Goal: Transaction & Acquisition: Purchase product/service

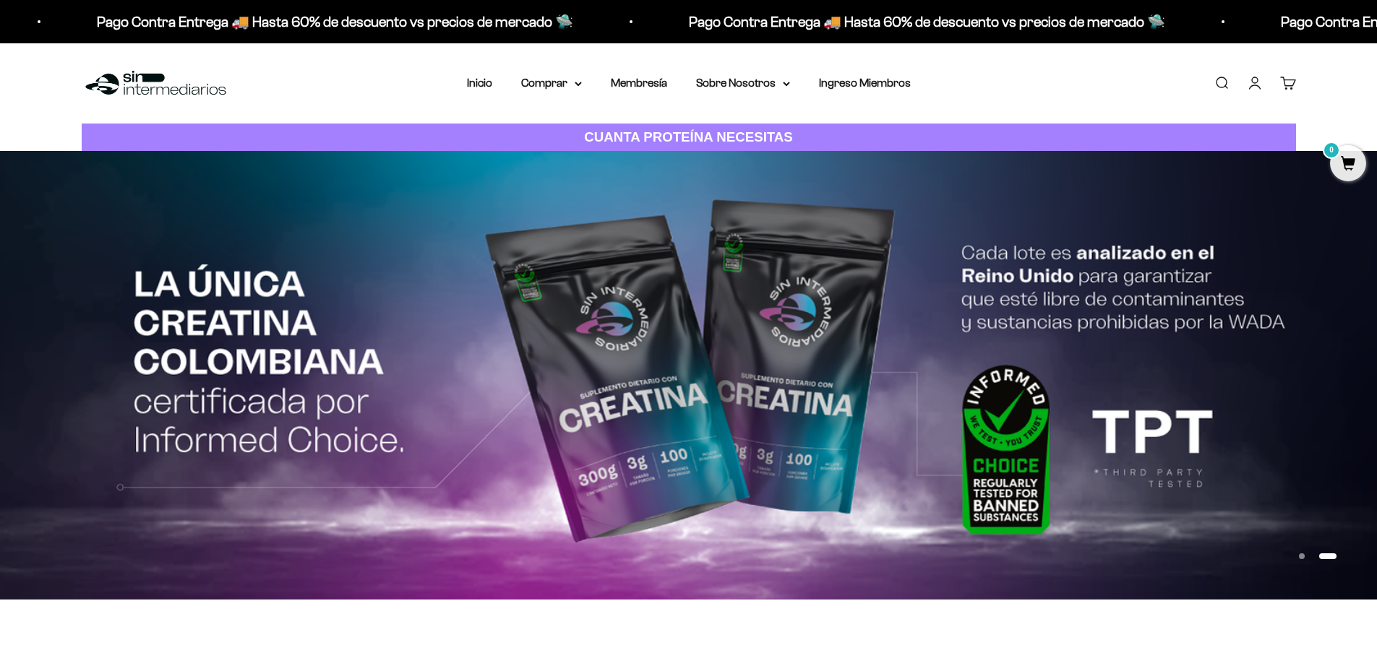
click at [1130, 72] on div "Menú Buscar Inicio Comprar Proteínas Ver Todos Whey Iso Vegan Pancakes Pre-Entr…" at bounding box center [688, 83] width 1377 height 80
click at [1223, 85] on link "Buscar" at bounding box center [1221, 83] width 16 height 16
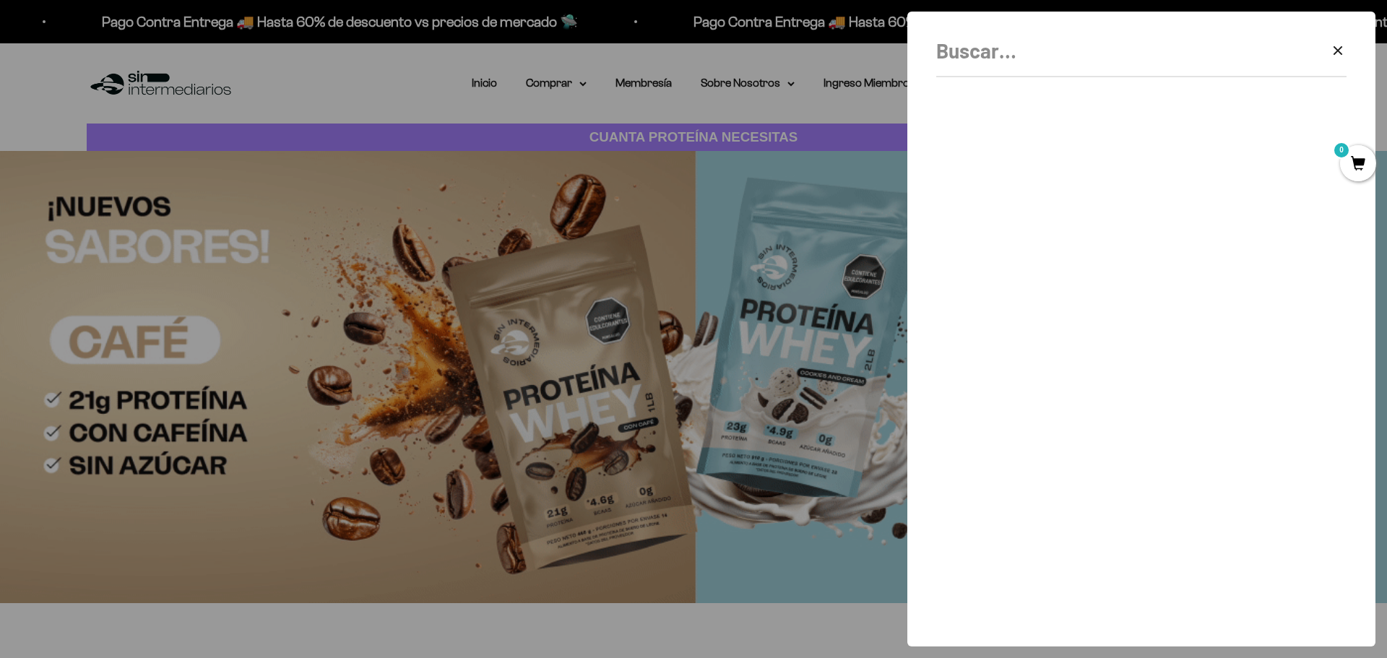
click at [1325, 51] on div "Borrar Cerrar" at bounding box center [1141, 56] width 410 height 43
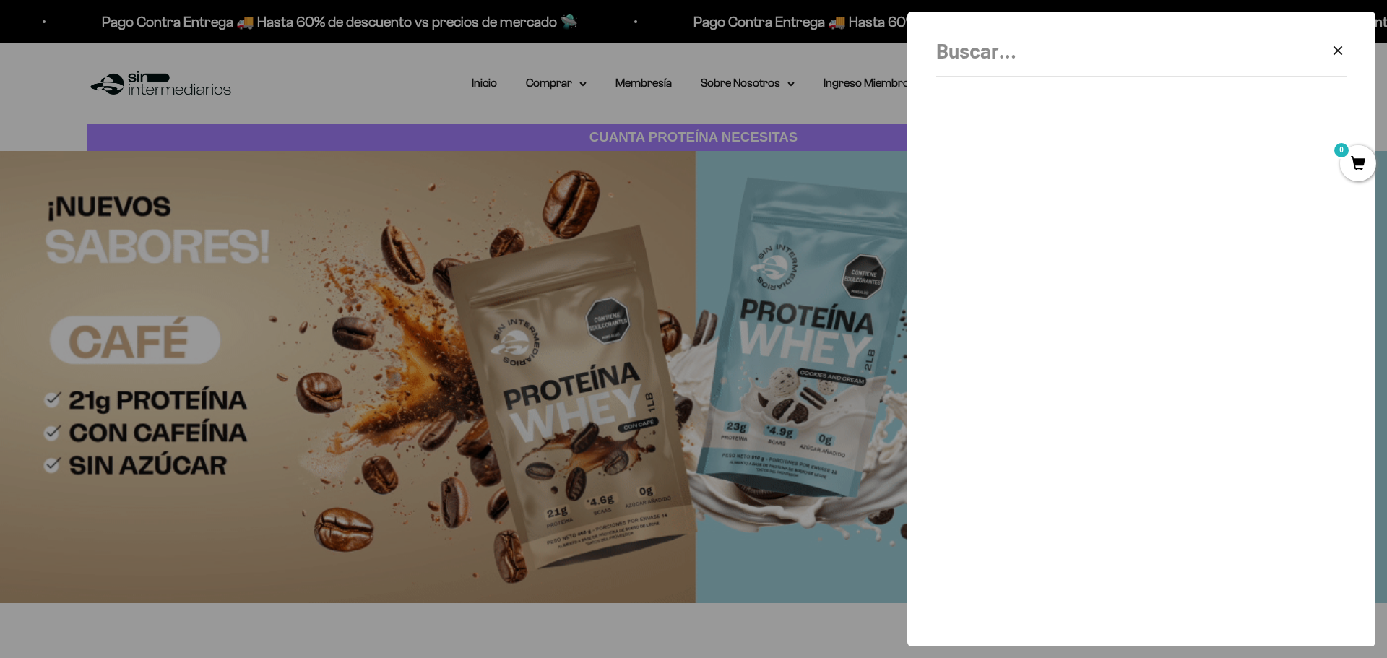
click at [1348, 53] on div "Borrar Cerrar" at bounding box center [1142, 329] width 468 height 635
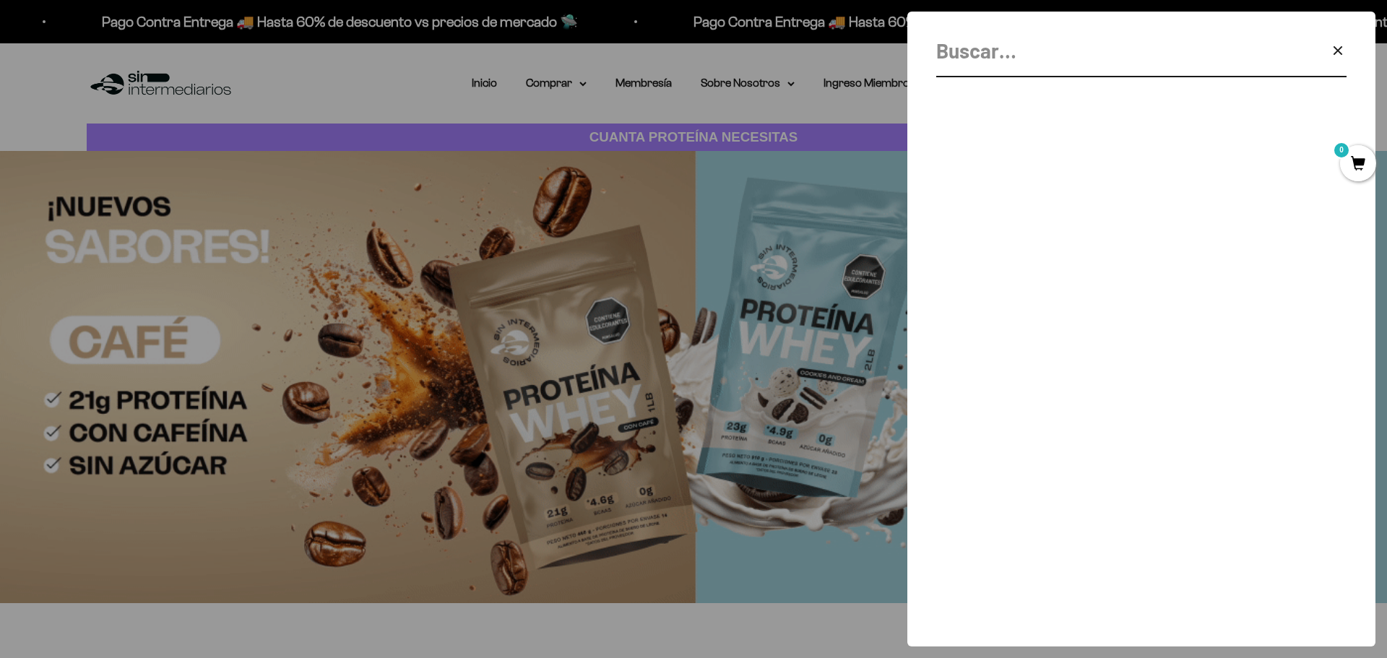
click at [1342, 52] on icon "button" at bounding box center [1338, 50] width 17 height 17
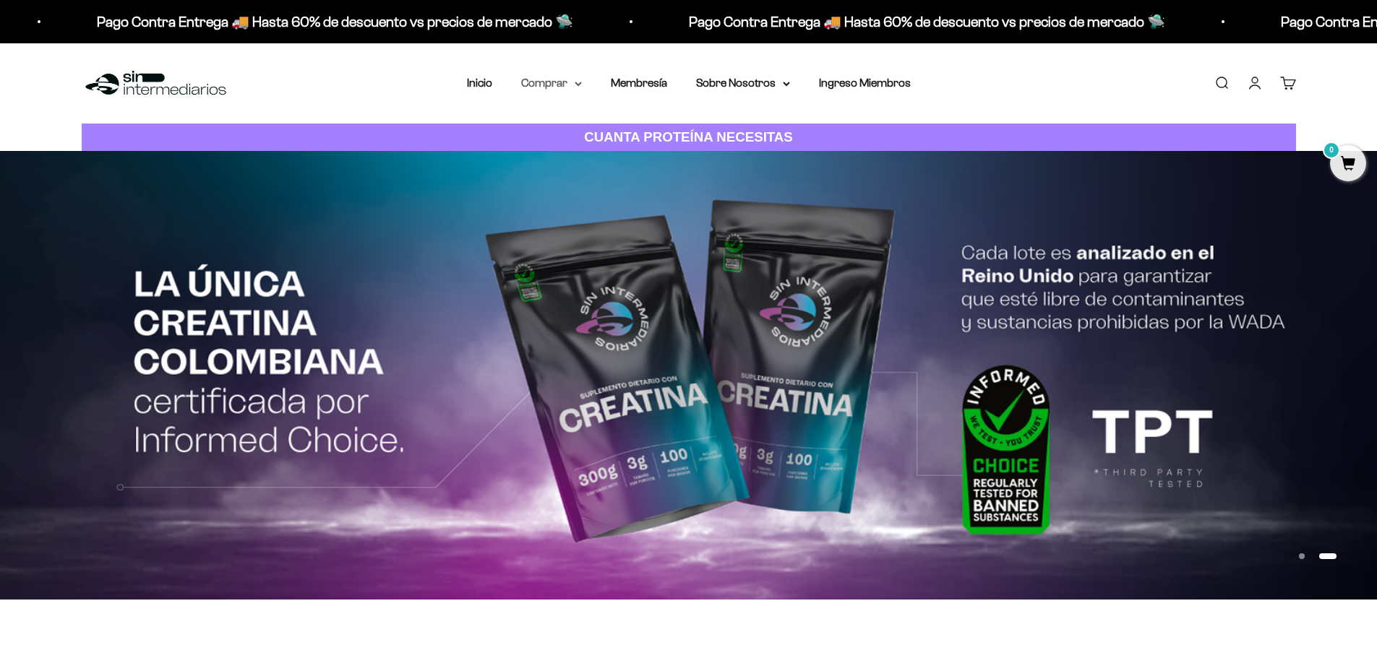
click at [572, 77] on summary "Comprar" at bounding box center [551, 83] width 61 height 19
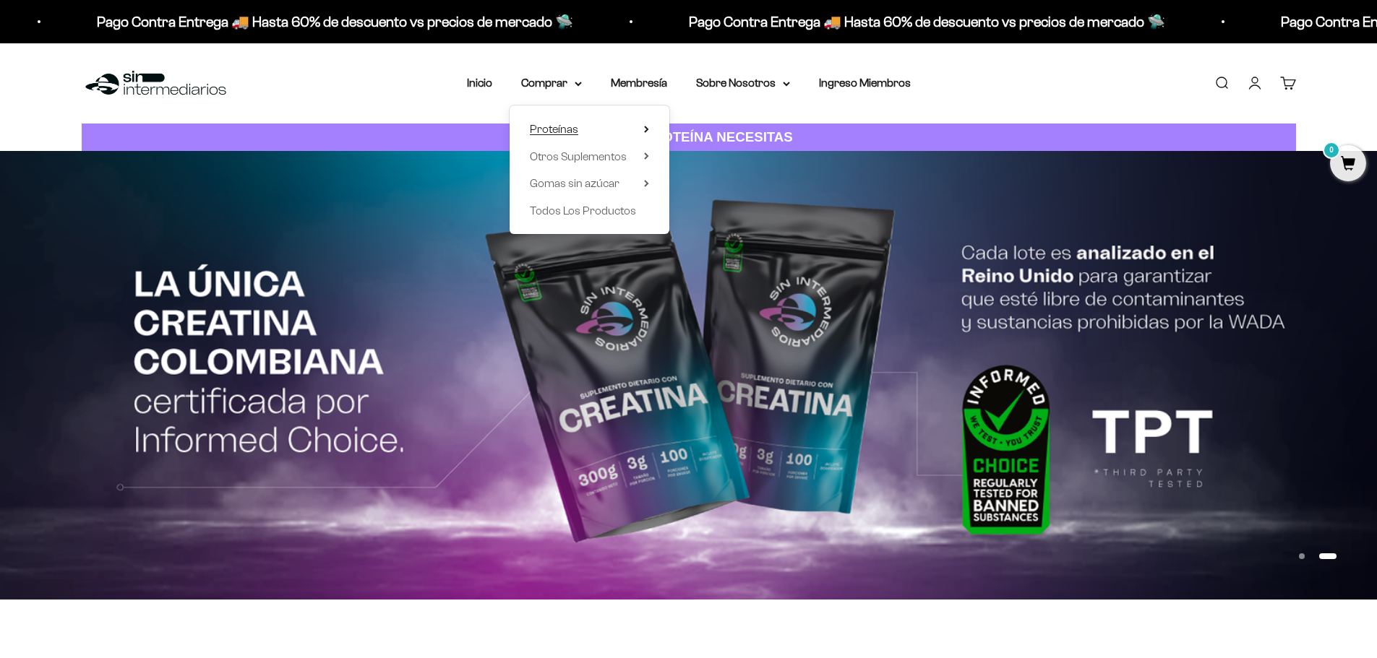
click at [559, 124] on span "Proteínas" at bounding box center [554, 129] width 48 height 12
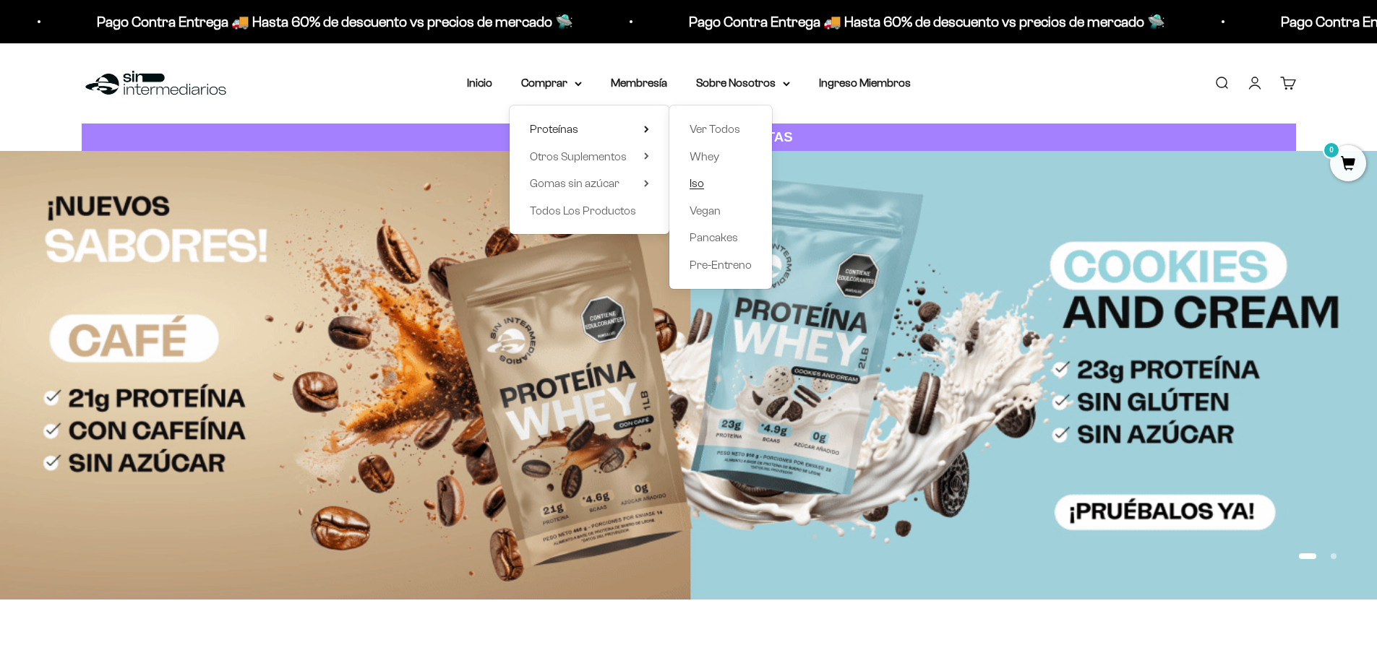
click at [703, 186] on span "Iso" at bounding box center [696, 183] width 14 height 12
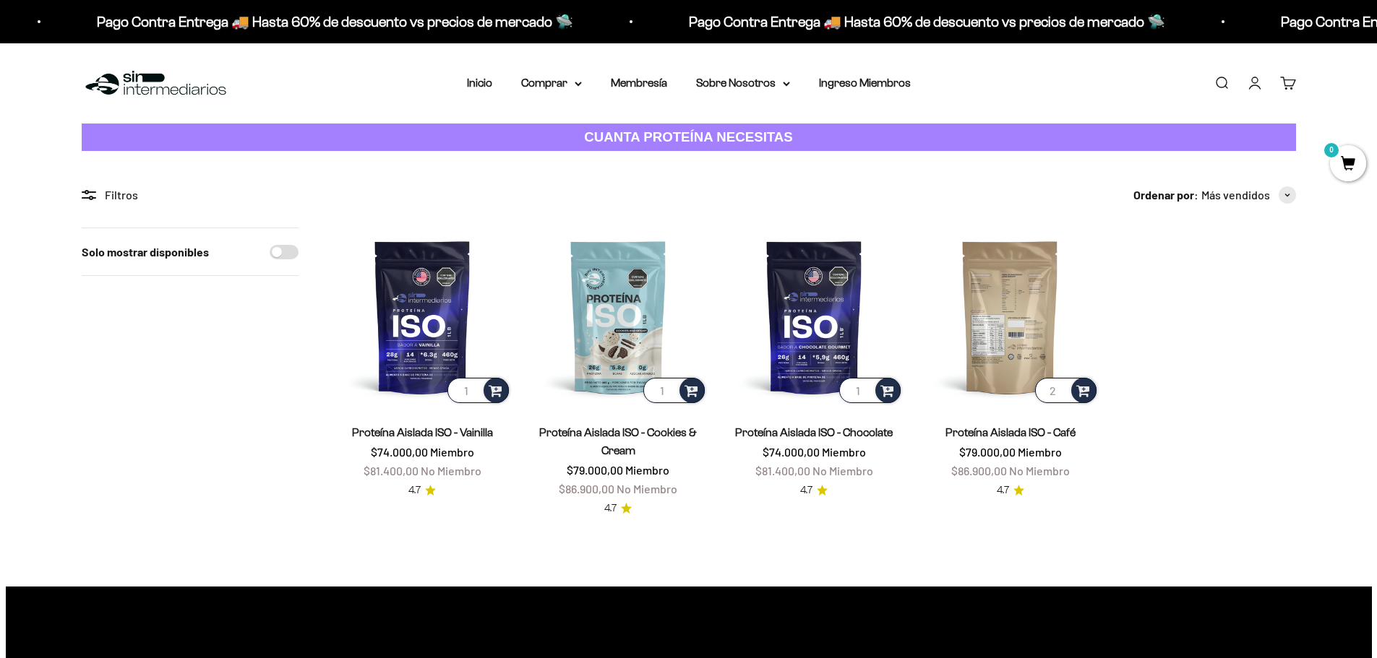
type input "2"
click at [1062, 388] on input "2" at bounding box center [1065, 390] width 61 height 25
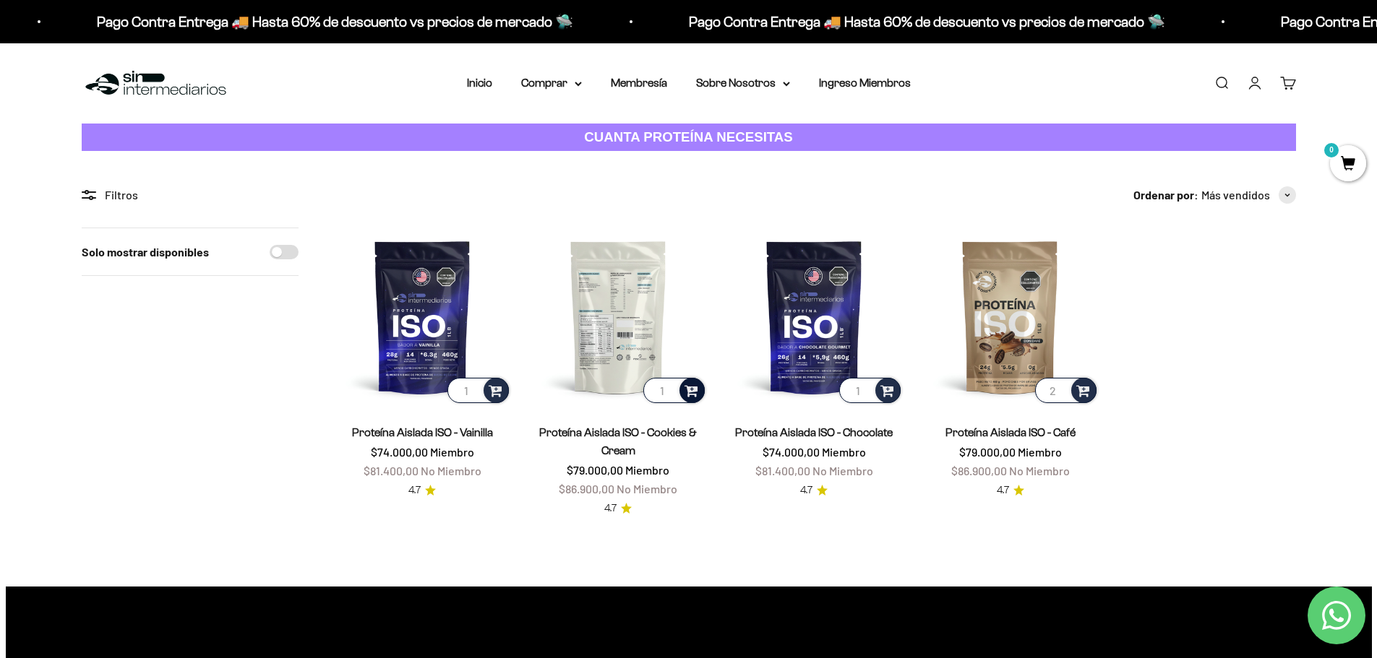
click at [696, 384] on span at bounding box center [691, 390] width 14 height 17
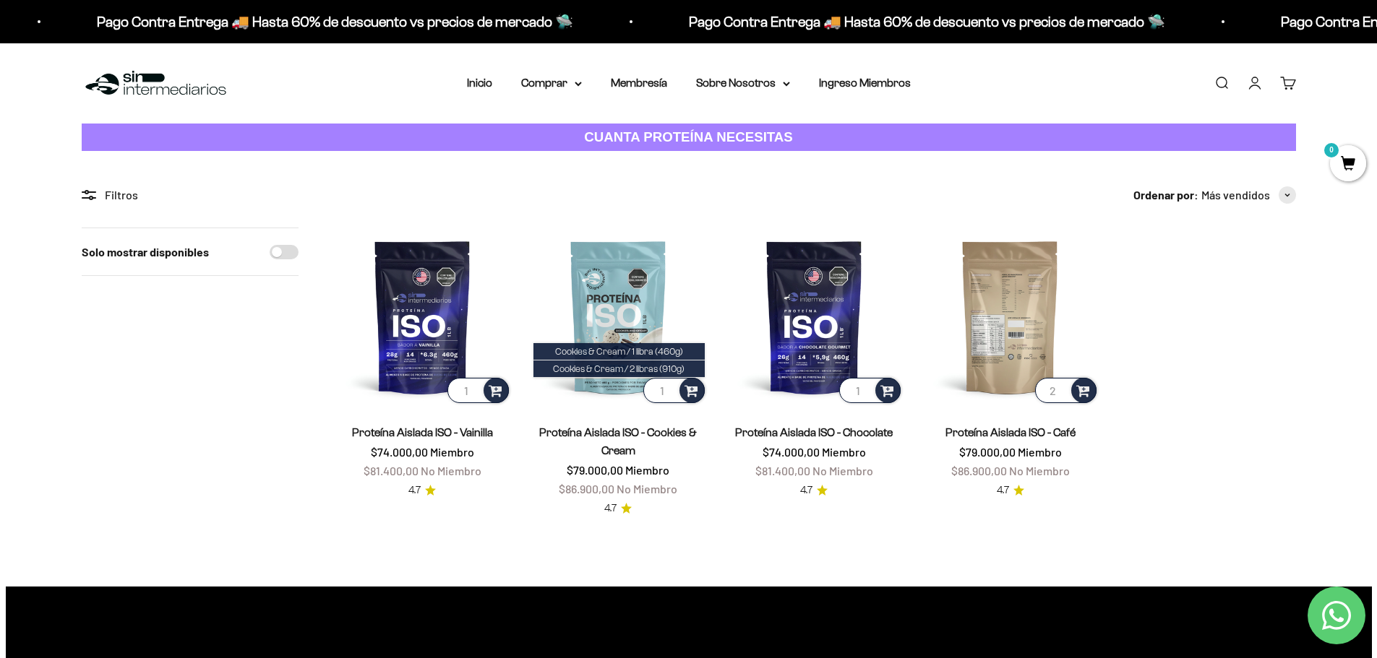
click at [1036, 364] on img at bounding box center [1010, 317] width 178 height 178
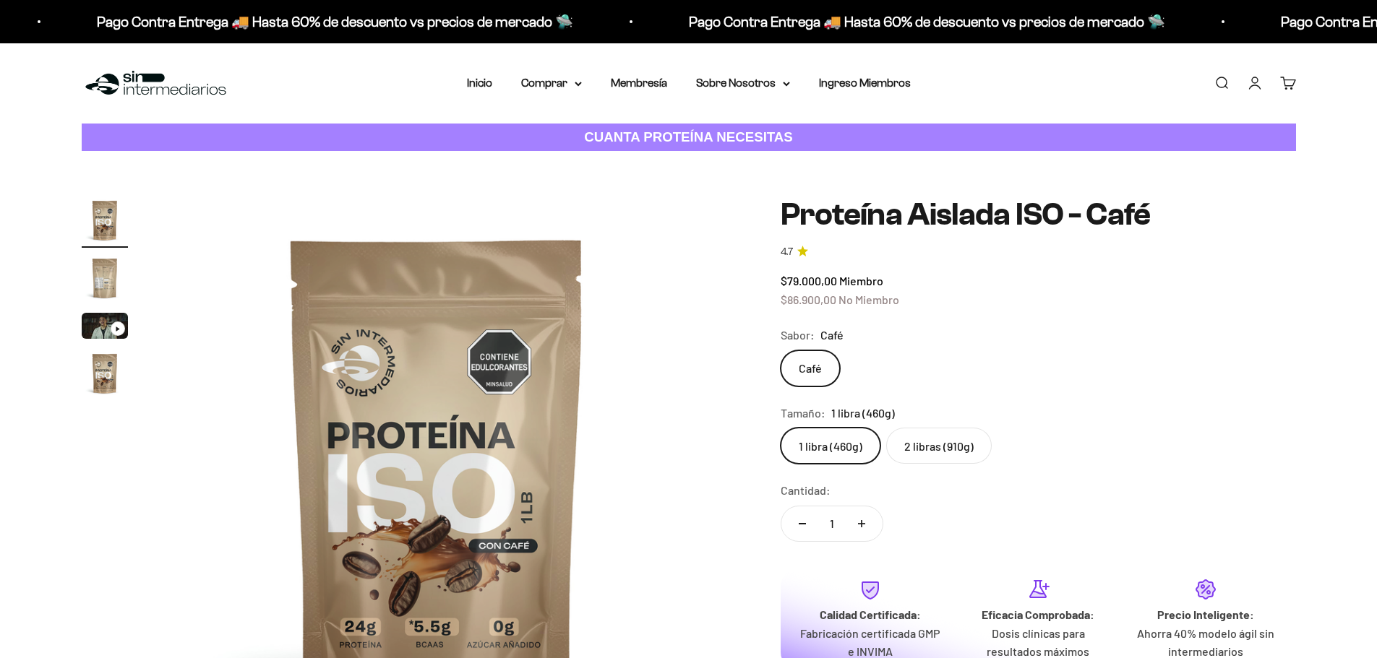
click at [923, 443] on label "2 libras (910g)" at bounding box center [938, 446] width 105 height 36
click at [780, 428] on input "2 libras (910g)" at bounding box center [780, 427] width 1 height 1
radio input "true"
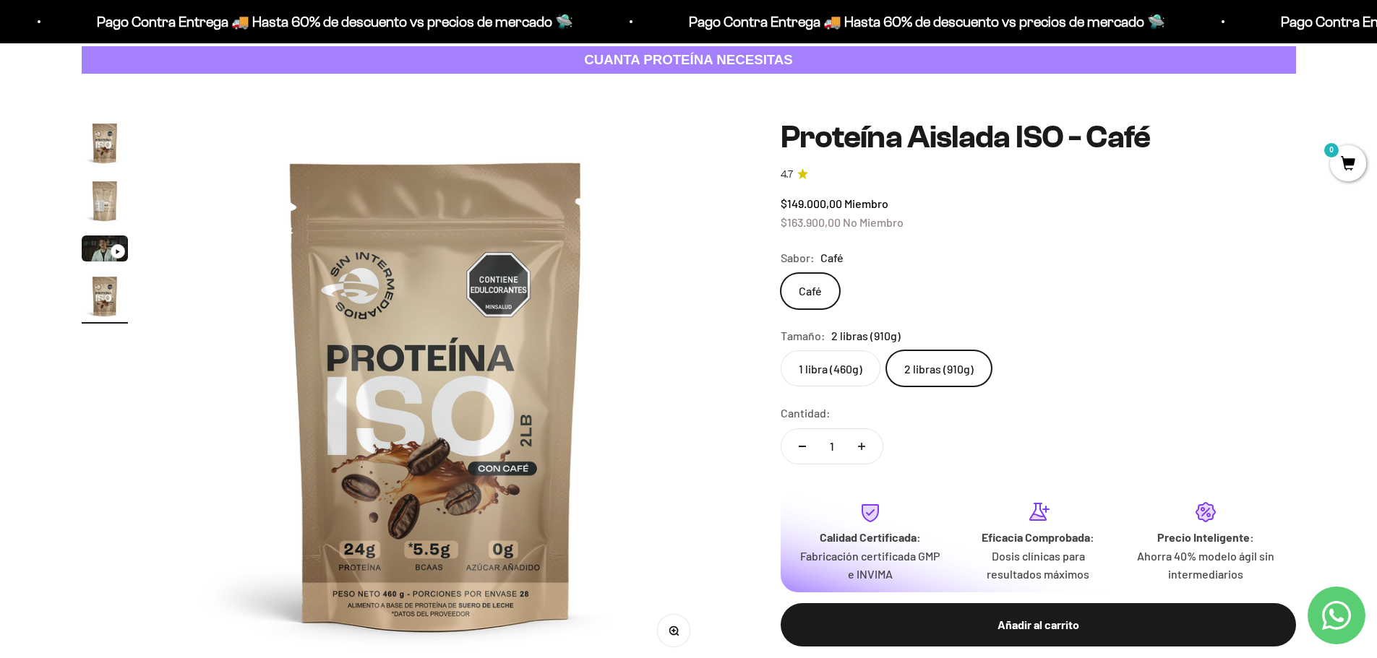
scroll to position [72, 0]
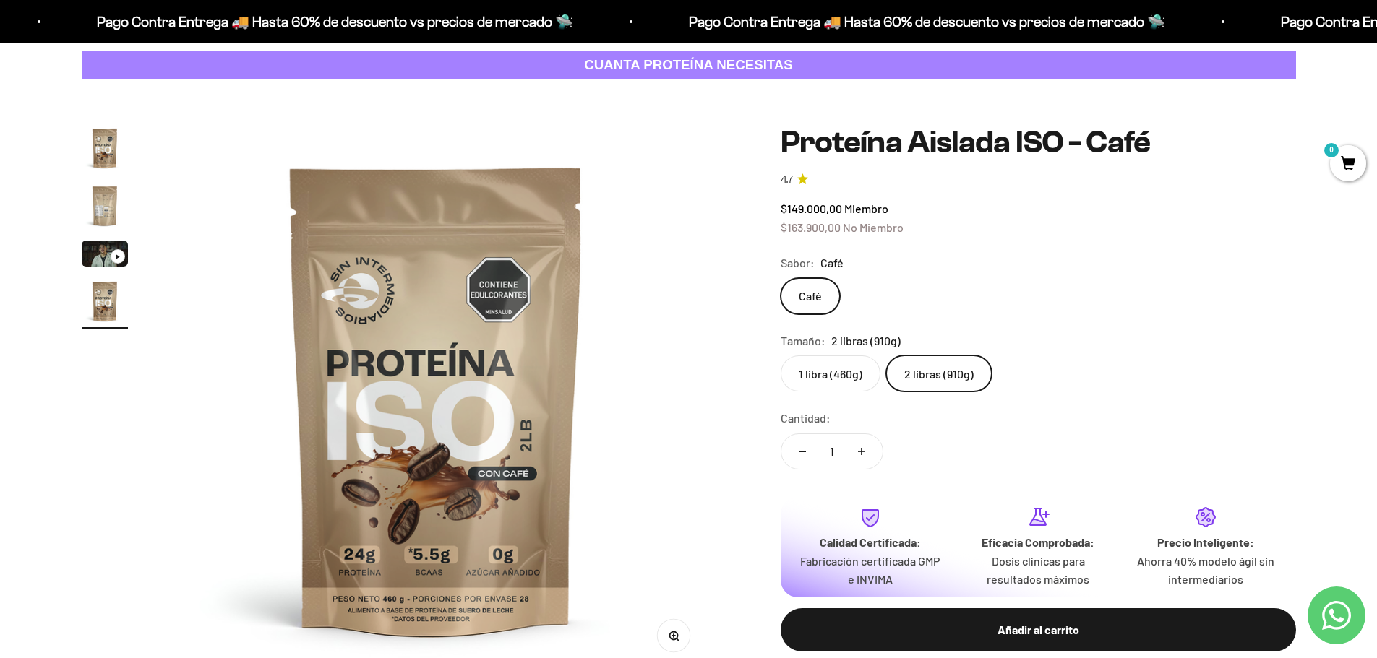
click at [867, 452] on button "Aumentar cantidad" at bounding box center [861, 451] width 42 height 35
type input "2"
click at [995, 628] on div "Añadir al carrito" at bounding box center [1037, 630] width 457 height 19
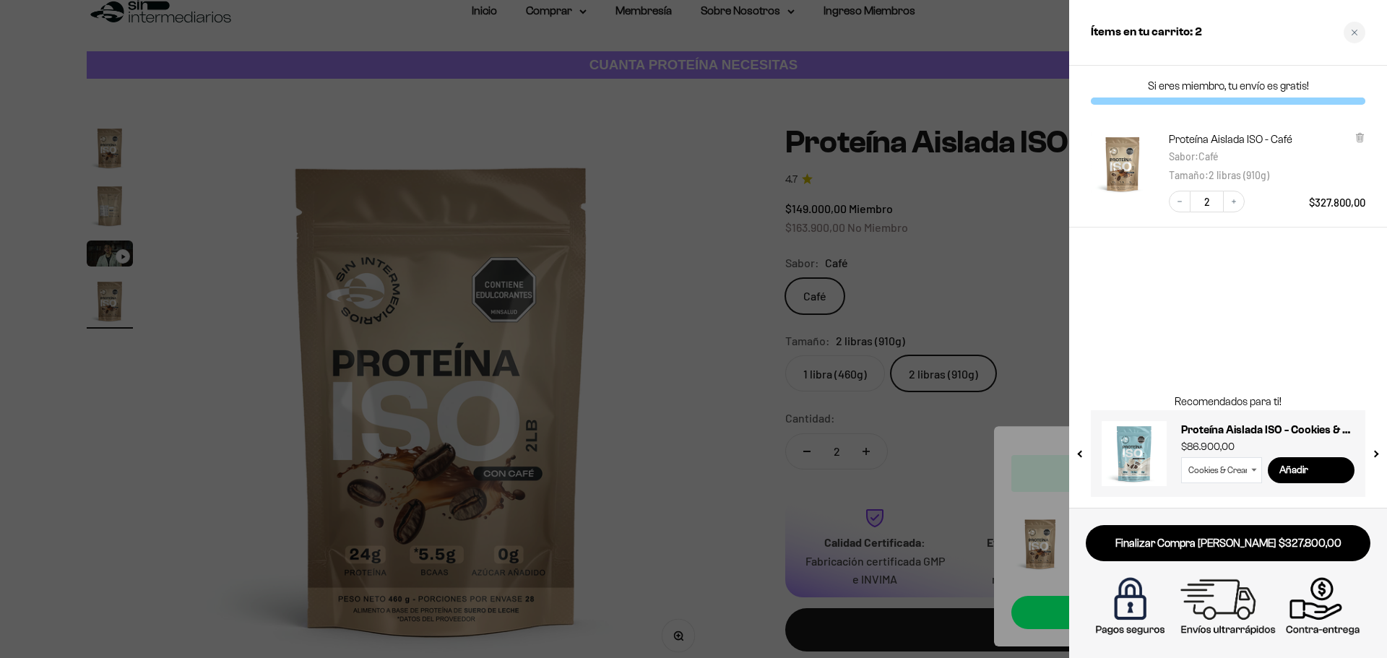
click at [1249, 468] on select "Cookies & Cream / 1 libra (460g) Cookies & Cream / 2 libras (910g)" at bounding box center [1221, 470] width 81 height 26
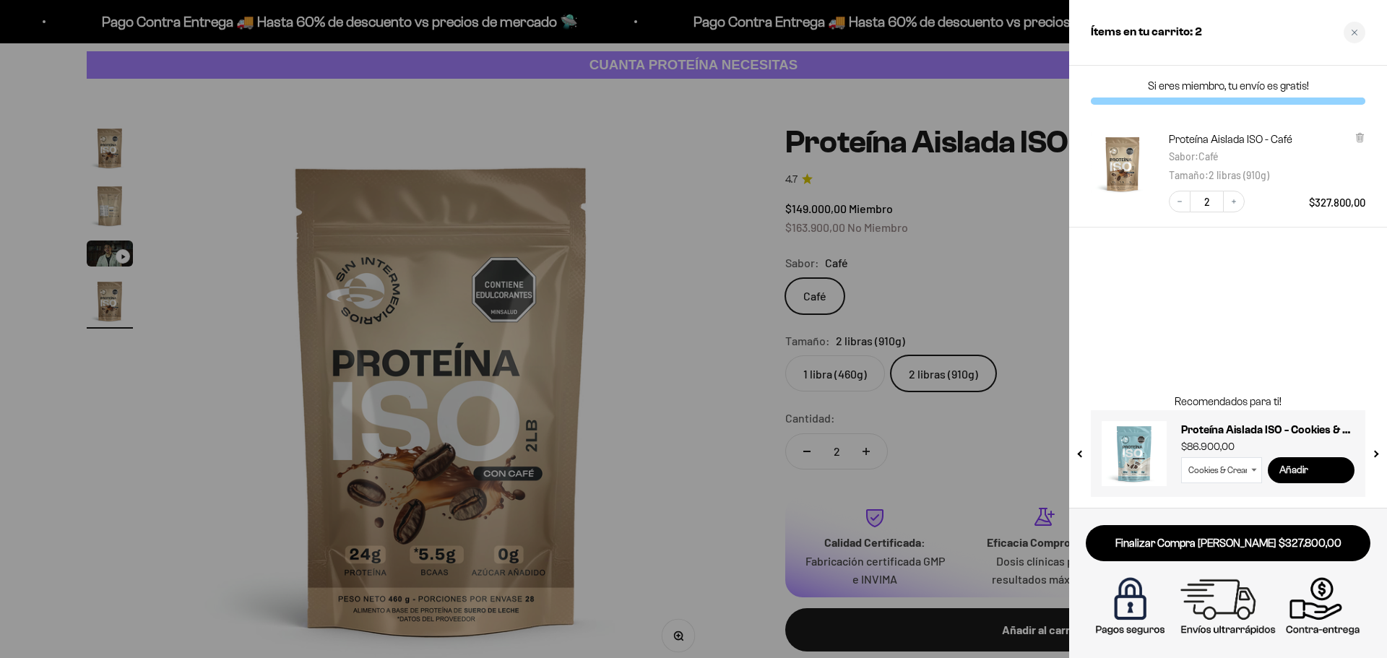
click at [1317, 464] on input "Añadir" at bounding box center [1311, 470] width 87 height 26
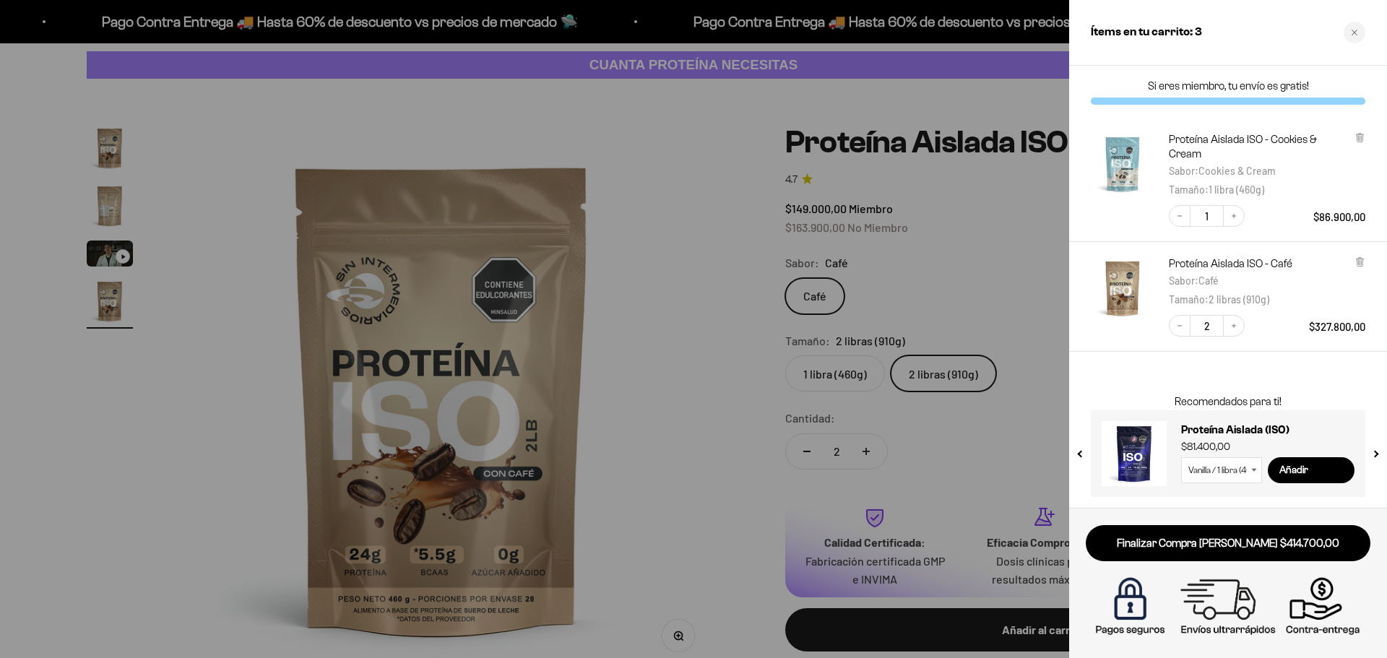
click at [1353, 138] on h3 "Proteína Aislada ISO - Cookies & Cream" at bounding box center [1262, 146] width 186 height 29
click at [1358, 137] on icon at bounding box center [1360, 137] width 6 height 7
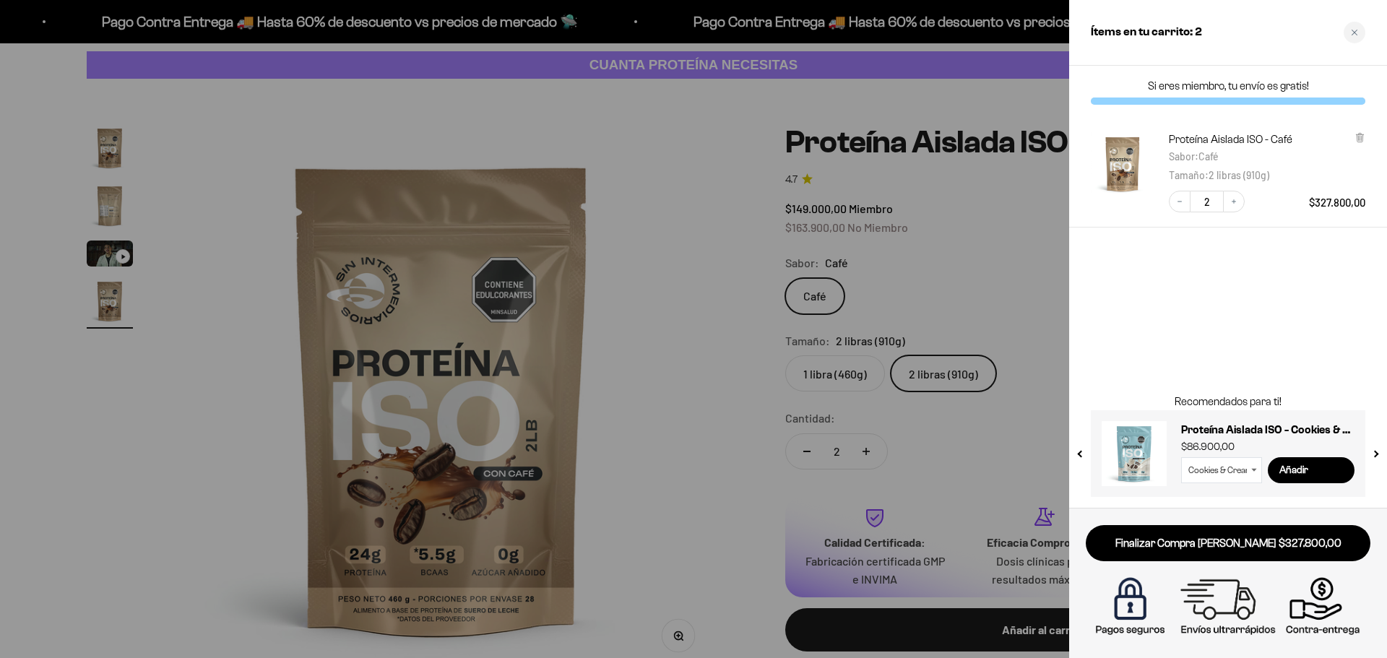
click at [1305, 295] on div "Si eres miembro, tu envío es gratis! Proteína Aislada ISO - Café Sabor : Café T…" at bounding box center [1228, 287] width 318 height 442
click at [1371, 453] on button "next slide / item" at bounding box center [1375, 449] width 12 height 87
click at [1254, 473] on select "Vanilla / 1 libra (460g) Vanilla / 2 libras (910g) Chocolate / 1 libra (460g) C…" at bounding box center [1221, 470] width 81 height 26
click at [1181, 457] on select "Vanilla / 1 libra (460g) Vanilla / 2 libras (910g) Chocolate / 1 libra (460g) C…" at bounding box center [1221, 470] width 81 height 26
click at [1301, 471] on input "Añadir" at bounding box center [1311, 470] width 87 height 26
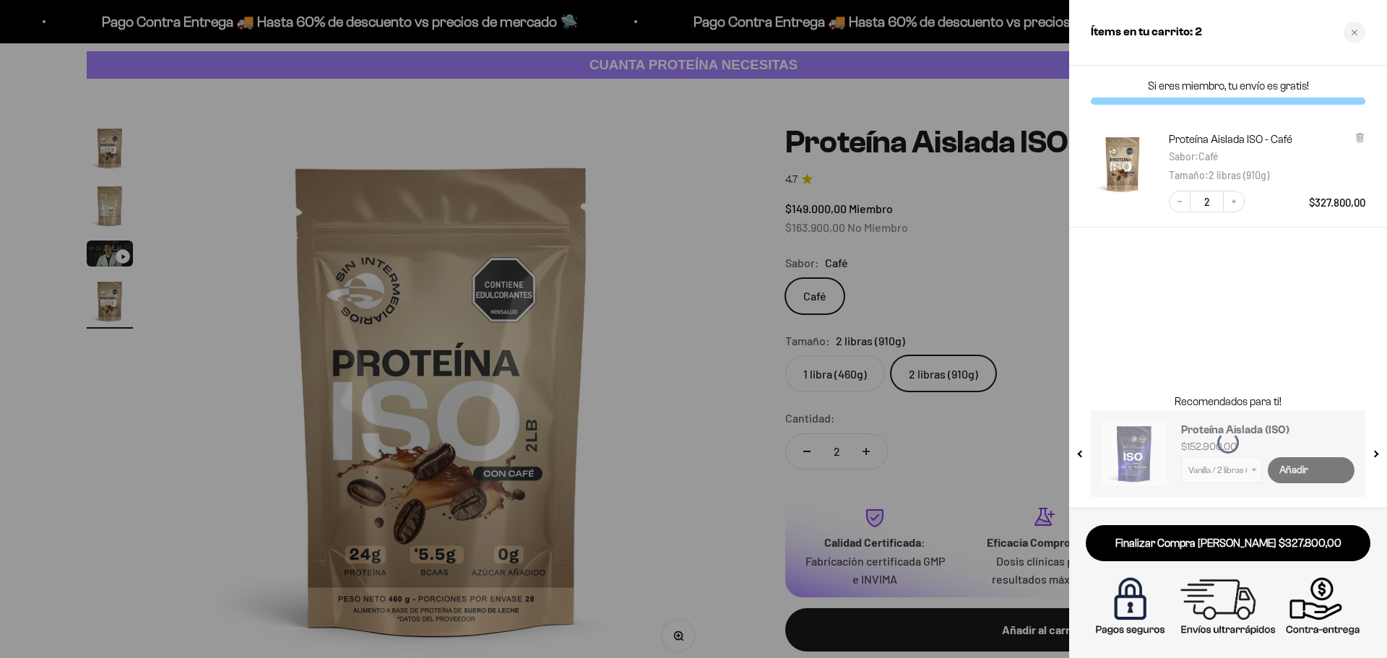
select select "42652957343953"
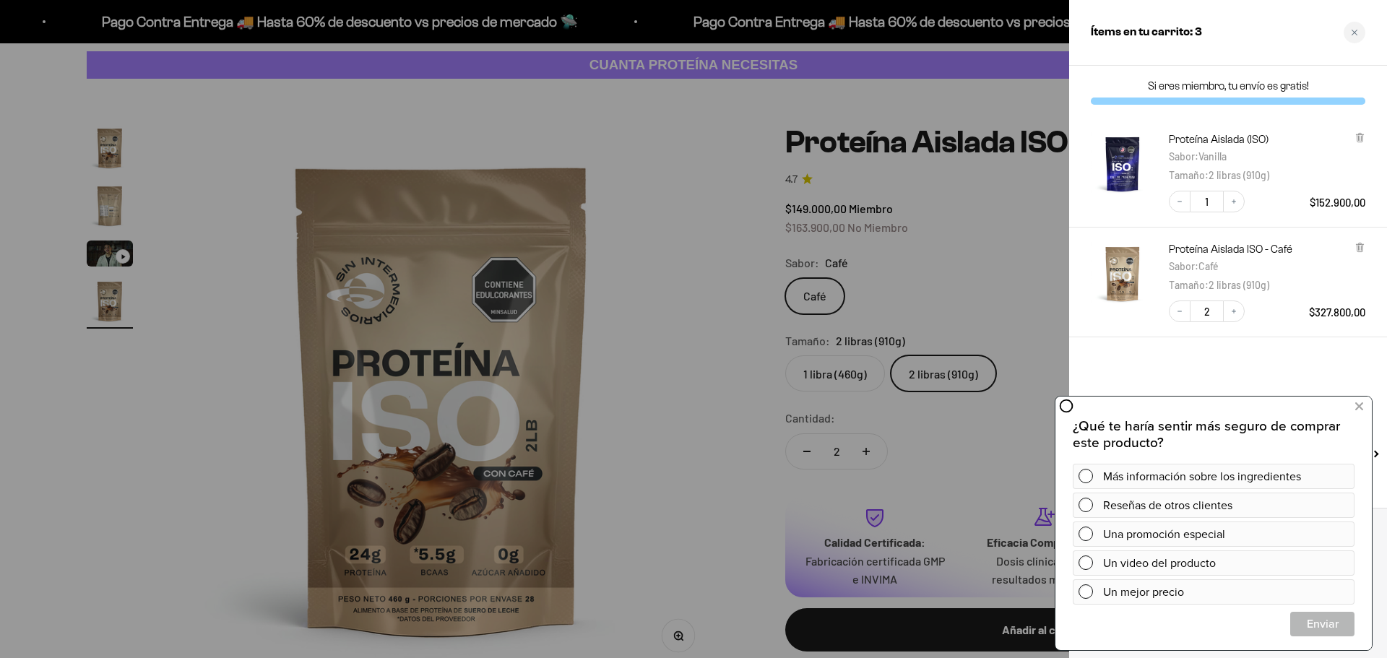
click at [863, 295] on div at bounding box center [693, 329] width 1387 height 658
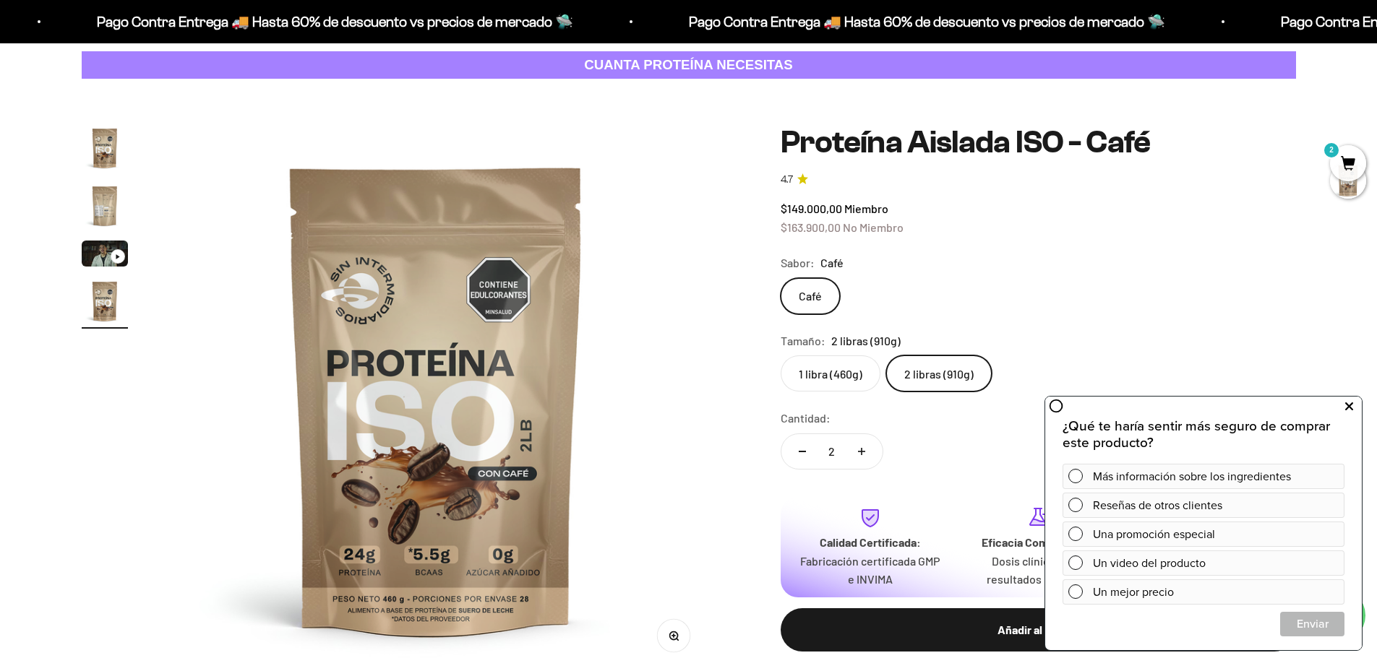
click at [1346, 405] on icon at bounding box center [1349, 406] width 8 height 19
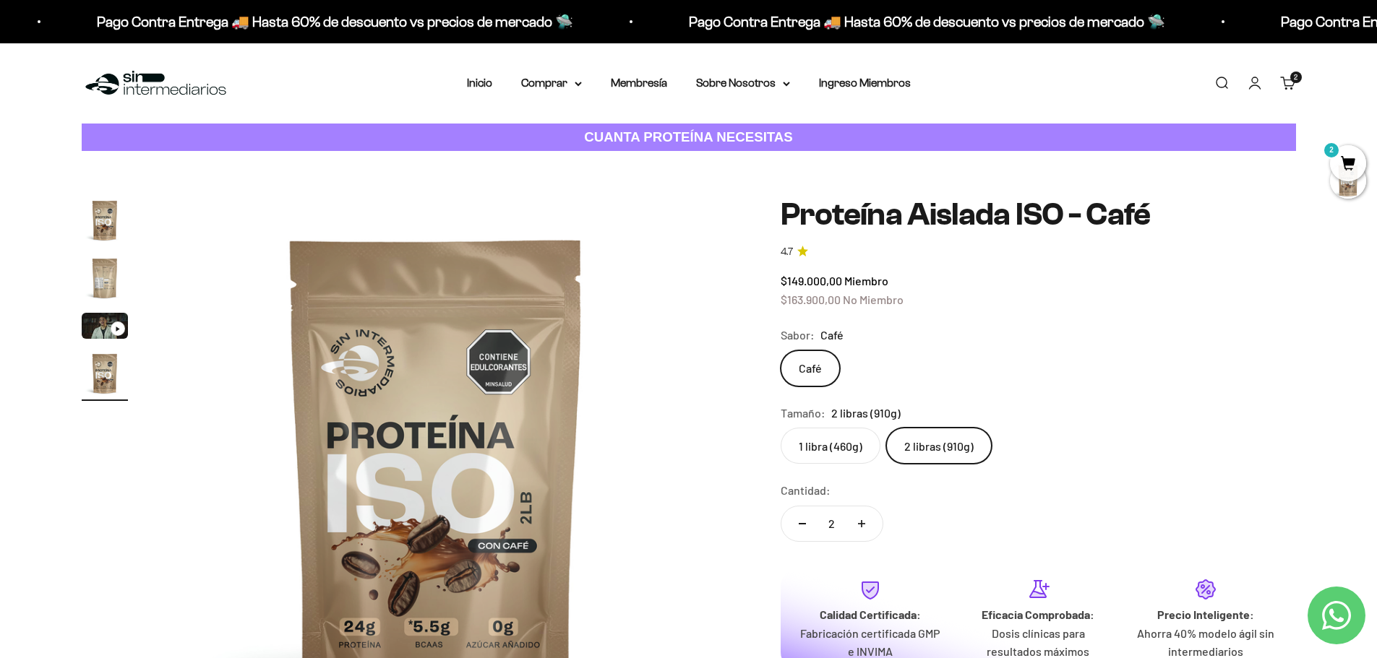
scroll to position [0, 1697]
click at [579, 84] on icon at bounding box center [578, 83] width 6 height 3
click at [597, 134] on summary "Proteínas" at bounding box center [589, 129] width 119 height 19
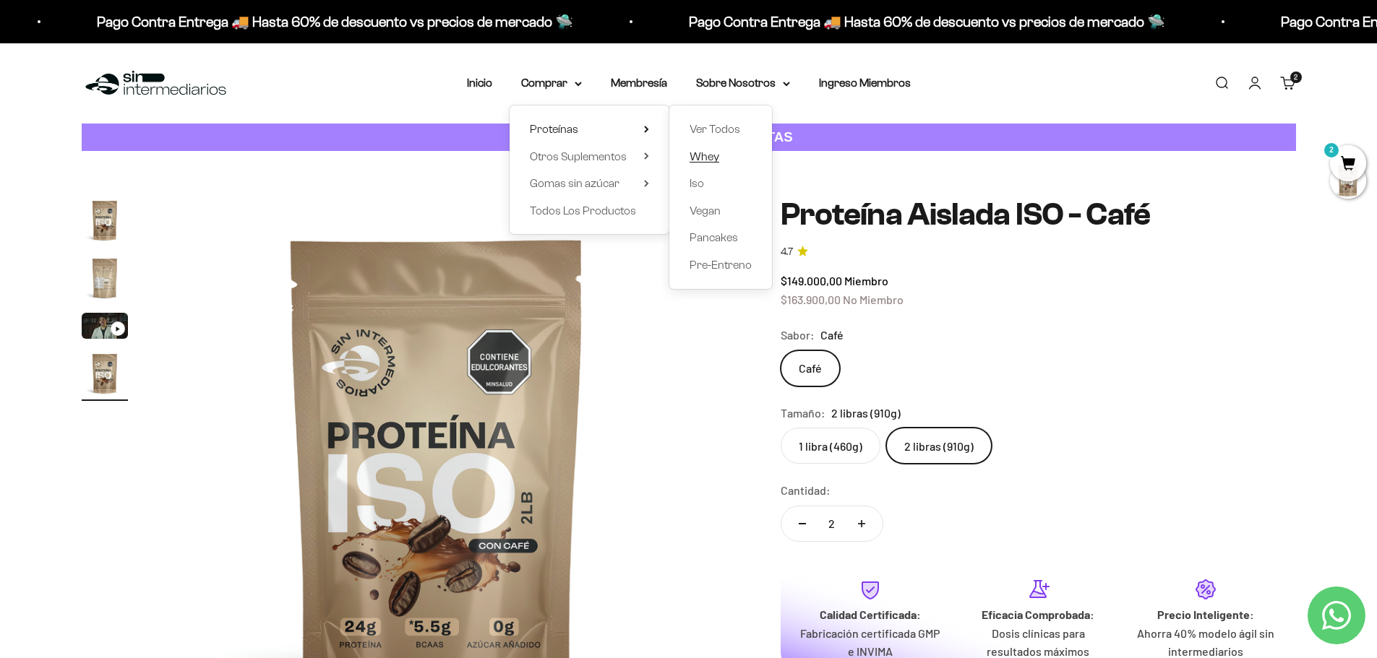
click at [715, 158] on span "Whey" at bounding box center [704, 156] width 30 height 12
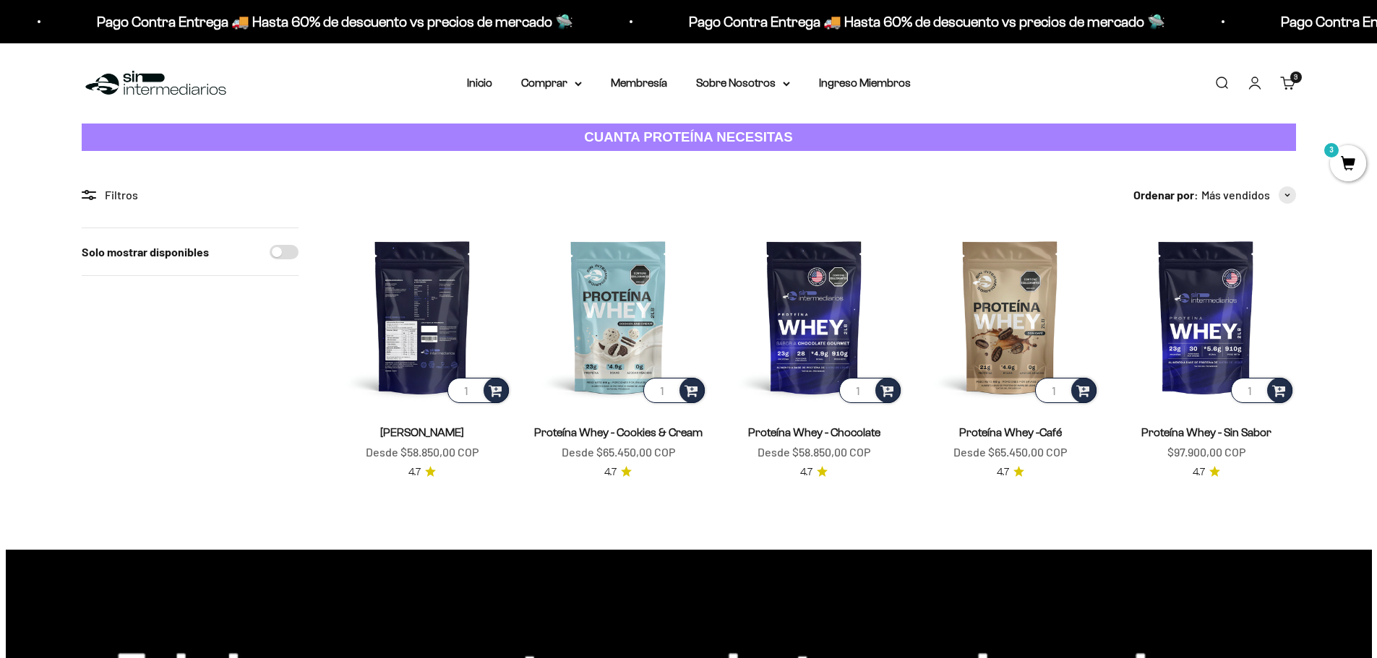
click at [471, 391] on input "1" at bounding box center [477, 390] width 61 height 25
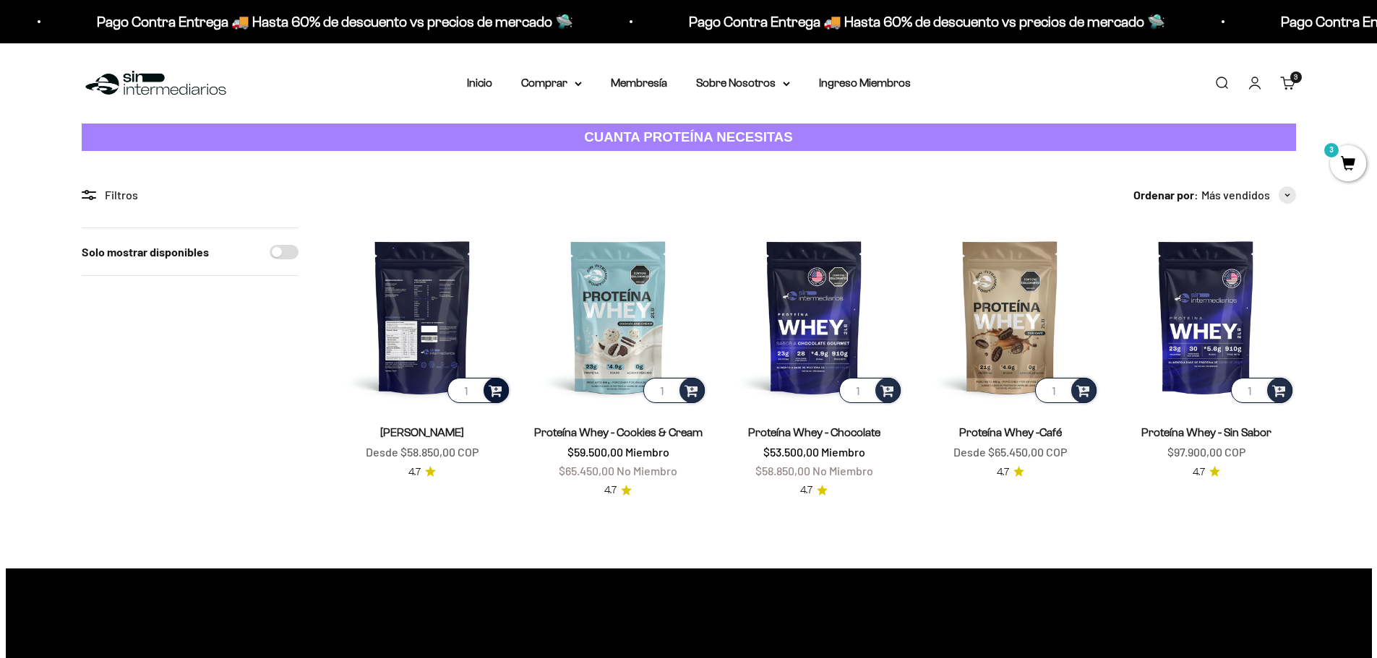
click at [501, 389] on span at bounding box center [495, 390] width 14 height 17
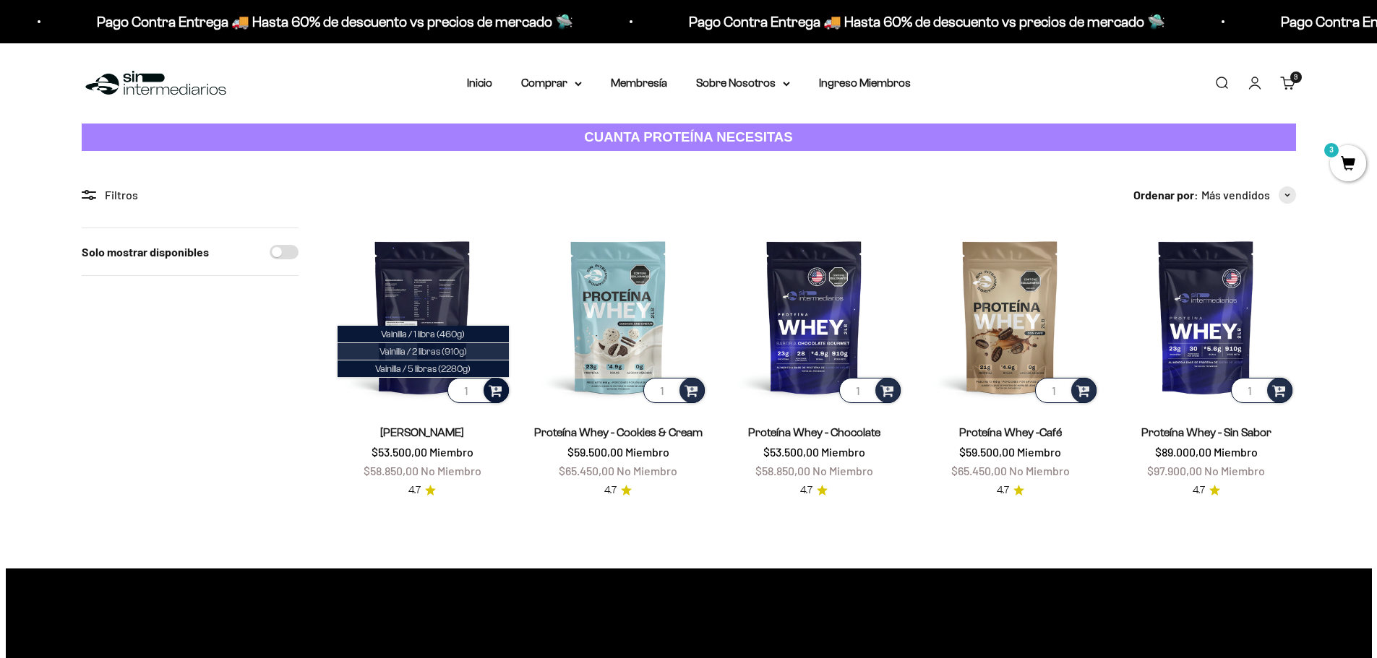
click at [476, 349] on li "Vainilla / 2 libras (910g)" at bounding box center [422, 351] width 171 height 17
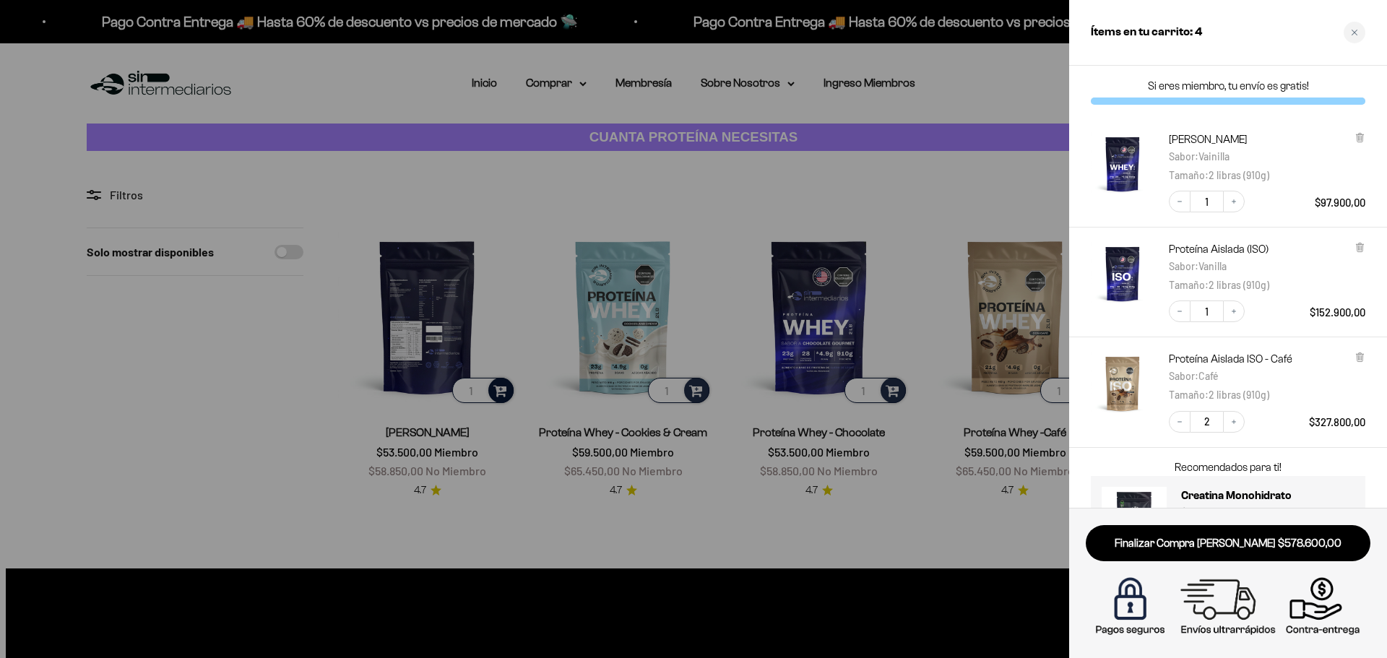
click at [303, 361] on div at bounding box center [693, 329] width 1387 height 658
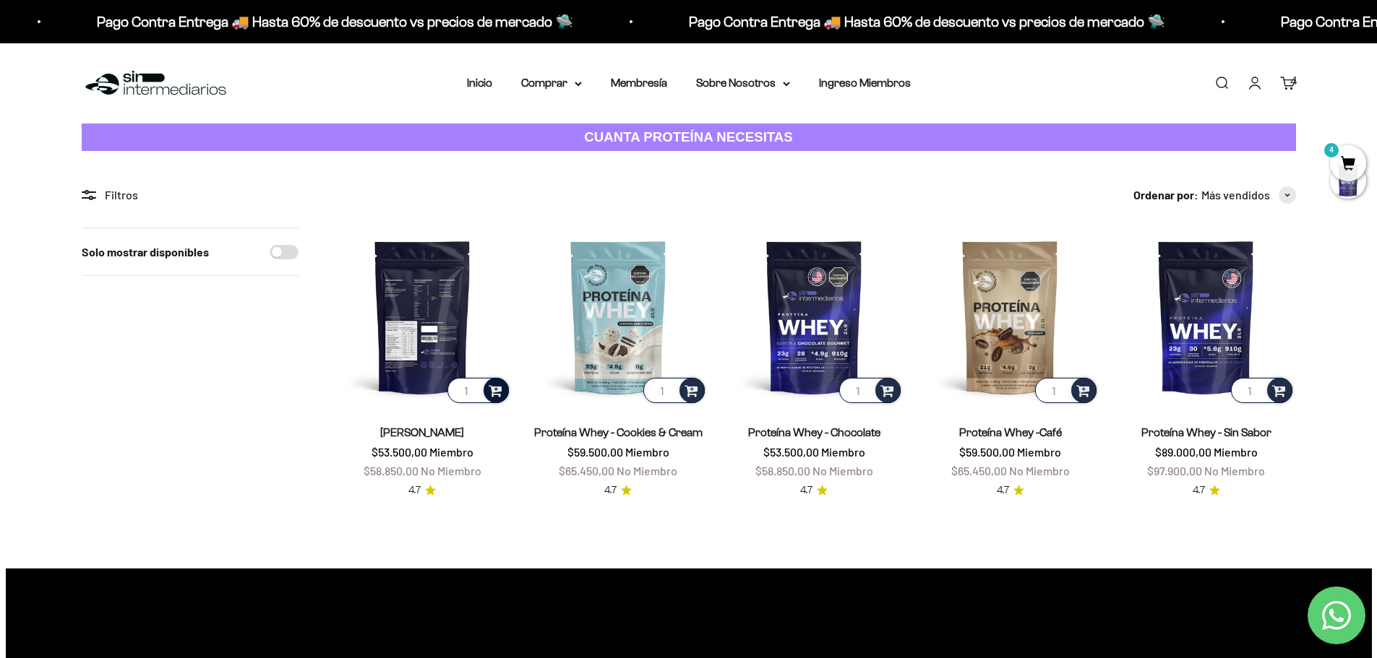
click at [1281, 87] on link "Carrito 4" at bounding box center [1288, 83] width 16 height 16
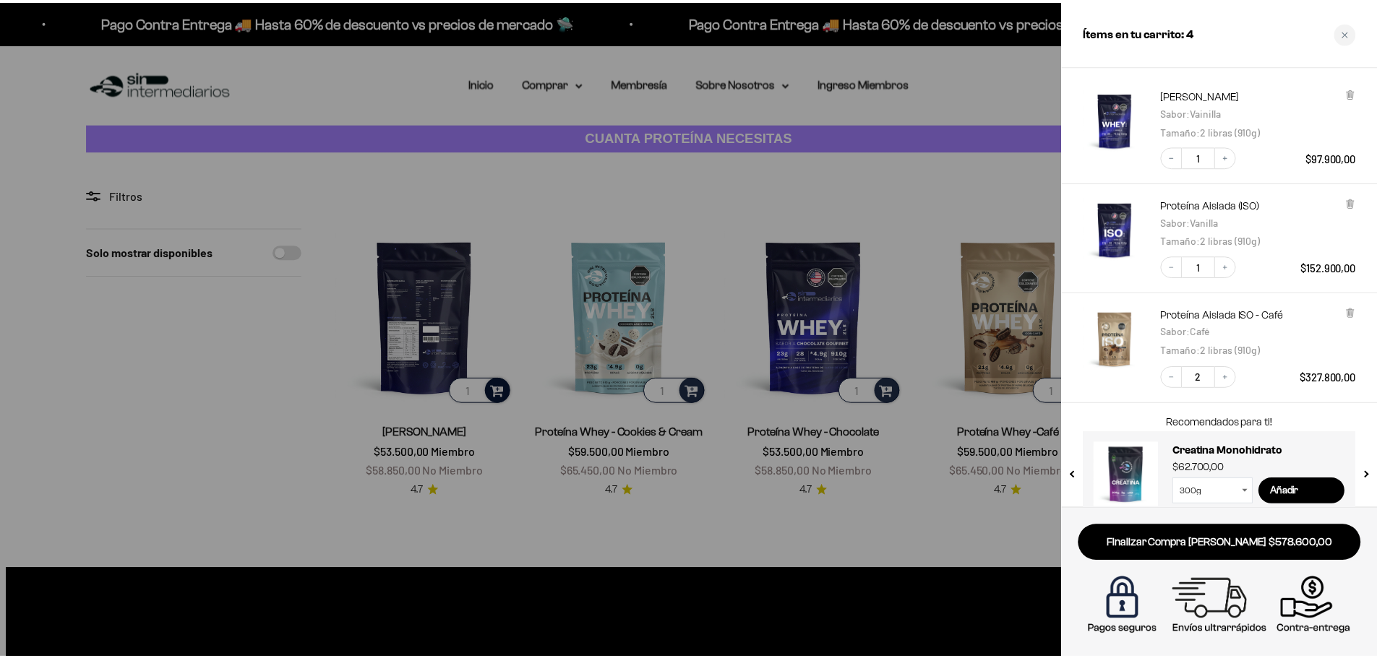
scroll to position [66, 0]
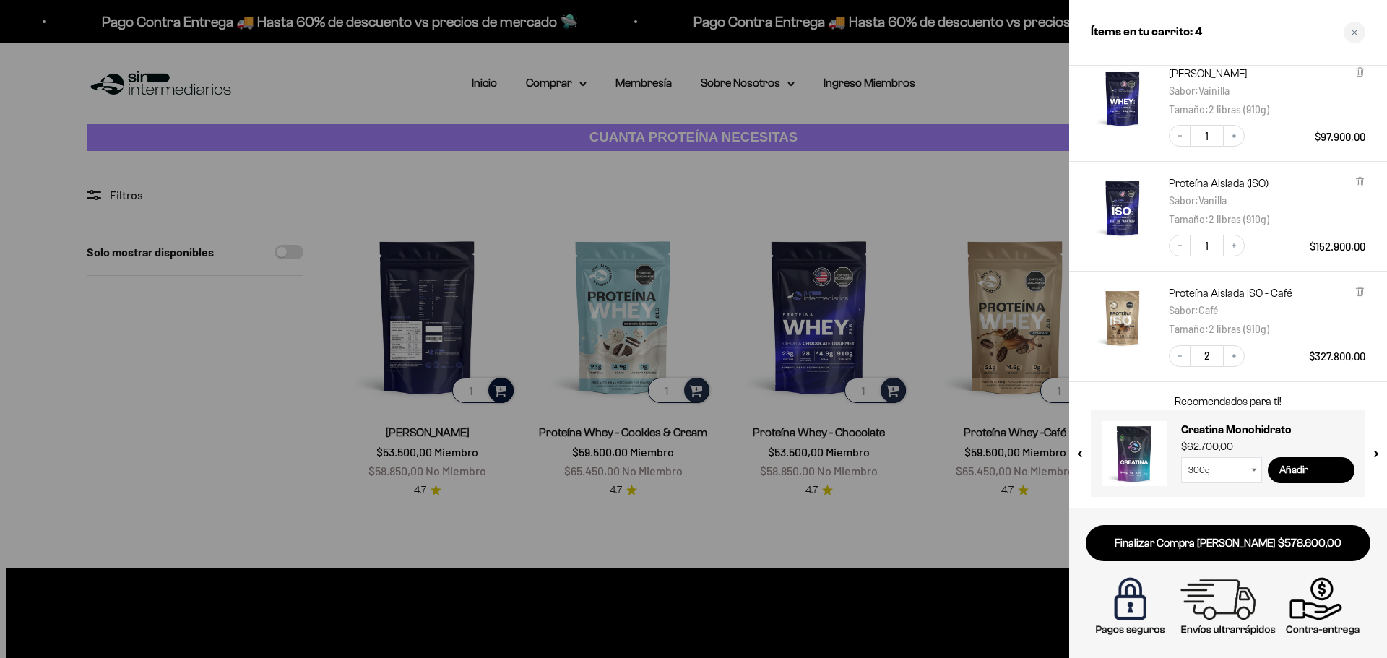
click at [572, 80] on div at bounding box center [693, 329] width 1387 height 658
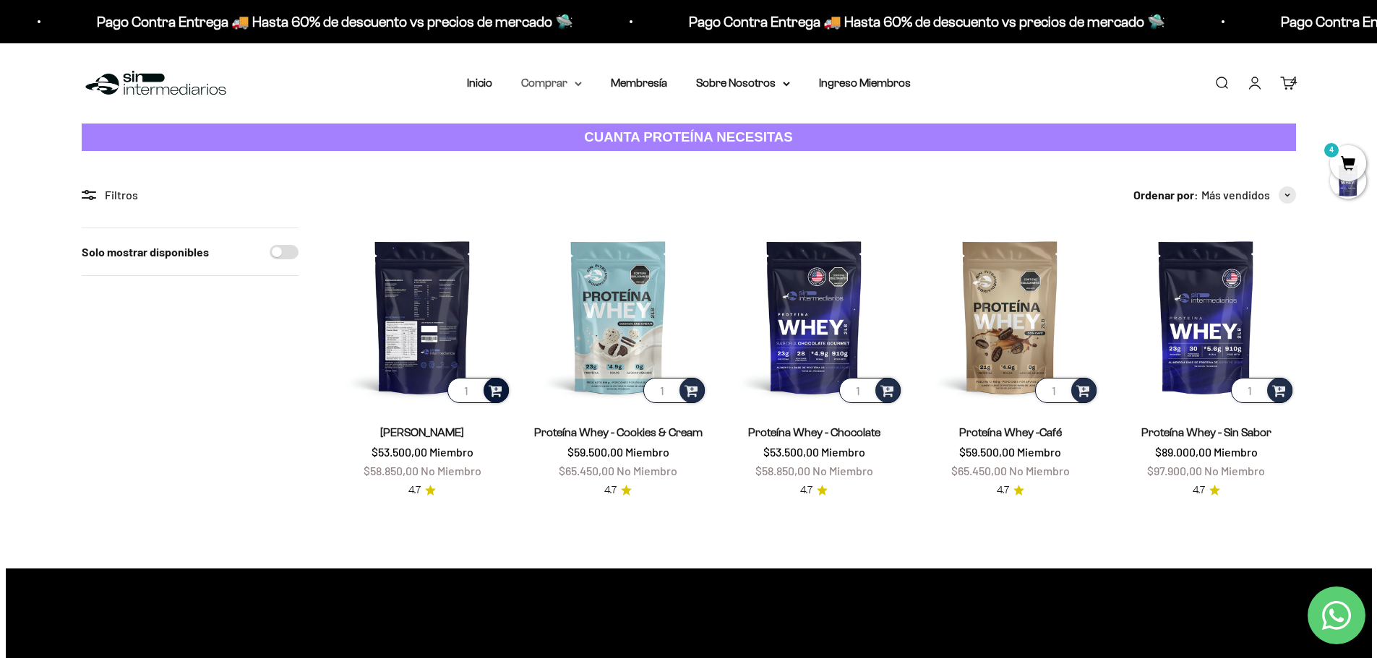
click at [577, 84] on icon at bounding box center [578, 83] width 6 height 3
click at [580, 129] on summary "Proteínas" at bounding box center [589, 129] width 119 height 19
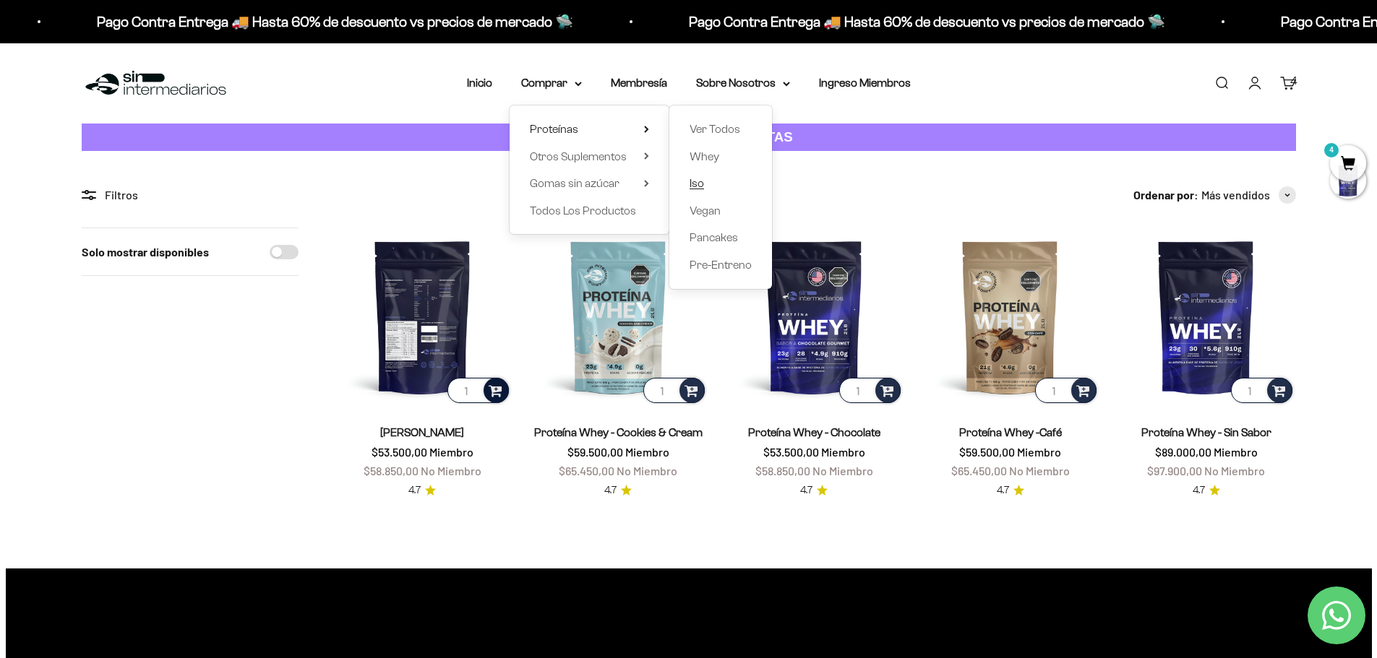
click at [699, 181] on span "Iso" at bounding box center [696, 183] width 14 height 12
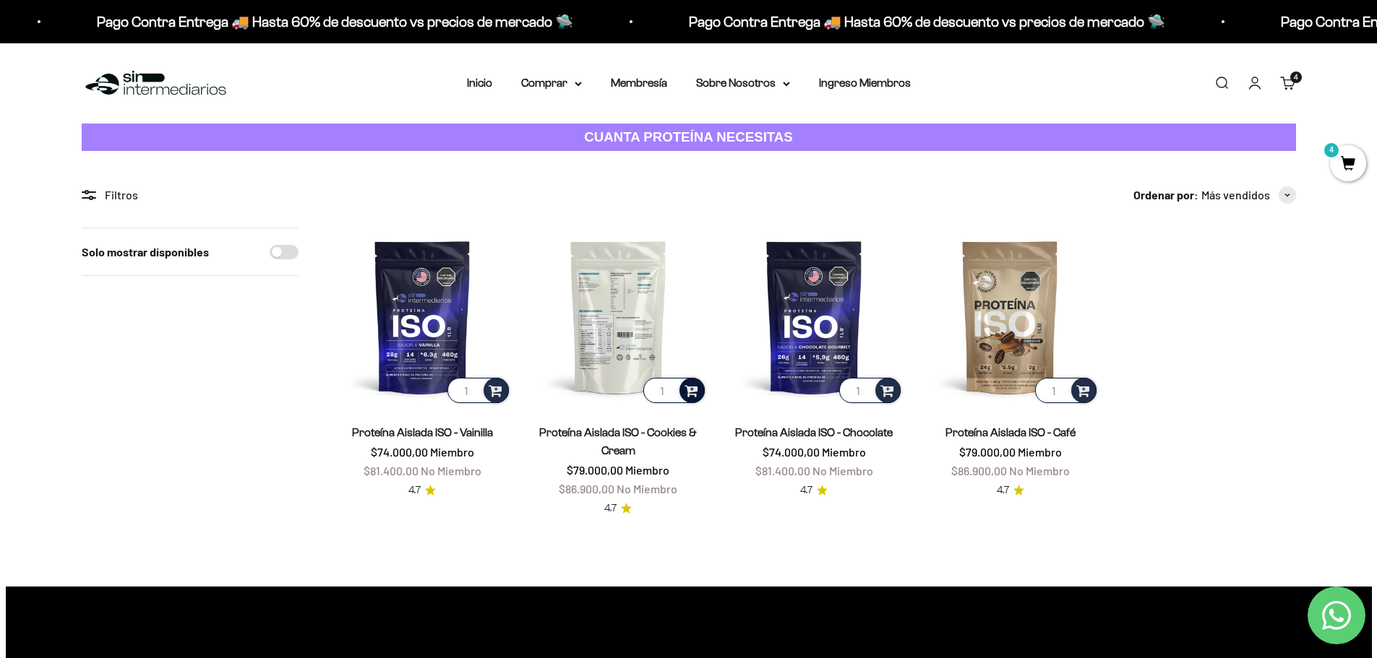
click at [692, 389] on span at bounding box center [691, 390] width 14 height 17
click at [645, 362] on li "Cookies & Cream / 2 libras (910g)" at bounding box center [618, 369] width 171 height 17
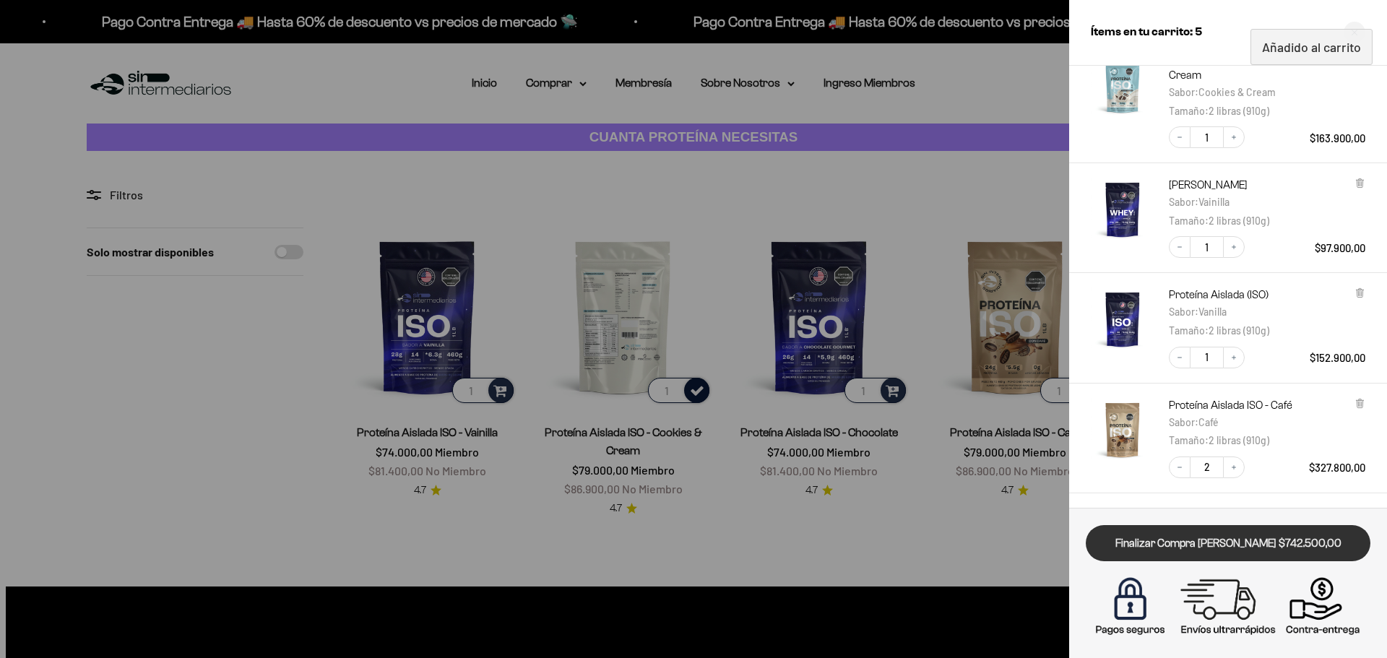
scroll to position [190, 0]
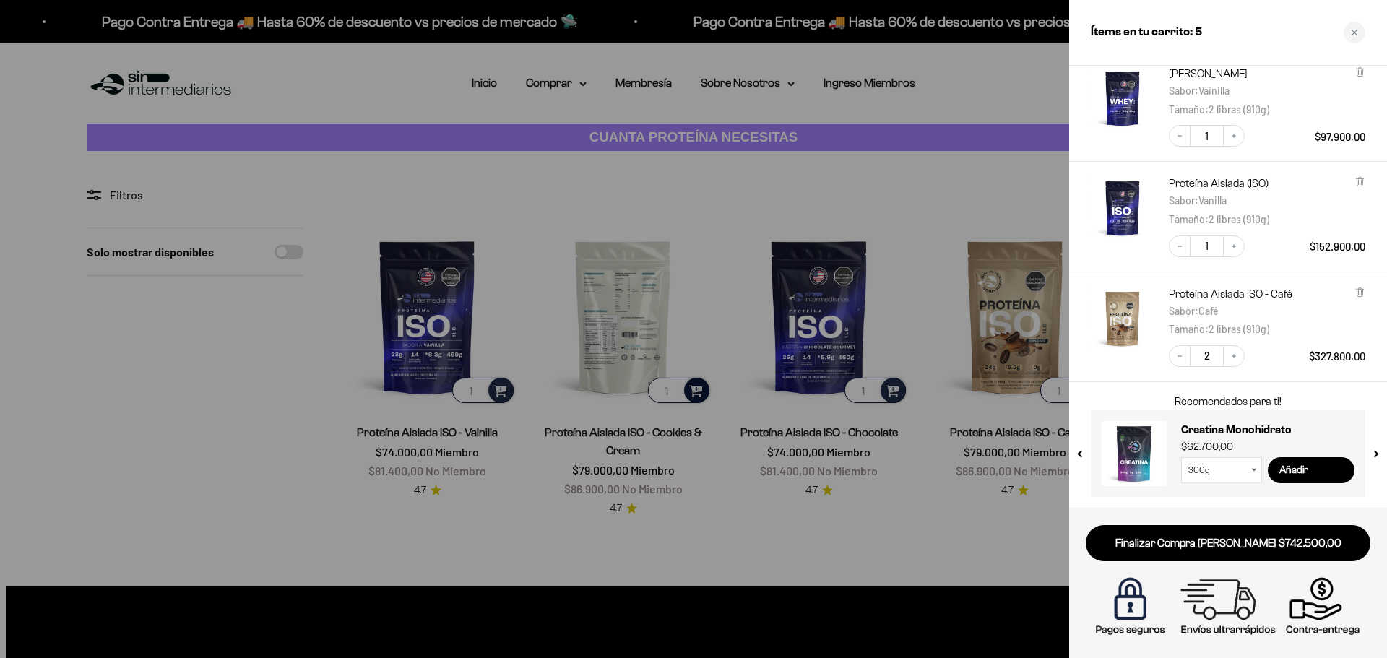
click at [696, 391] on div at bounding box center [693, 329] width 1387 height 658
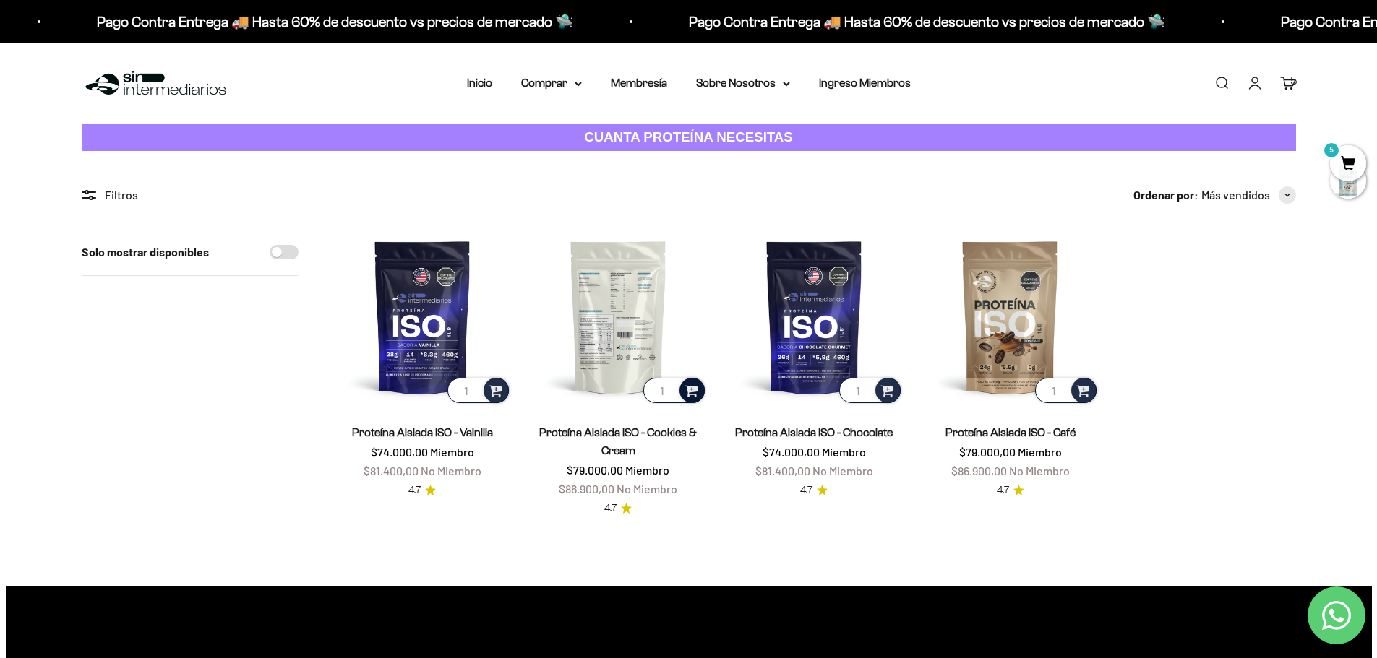
click at [1340, 159] on span "5" at bounding box center [1348, 163] width 36 height 36
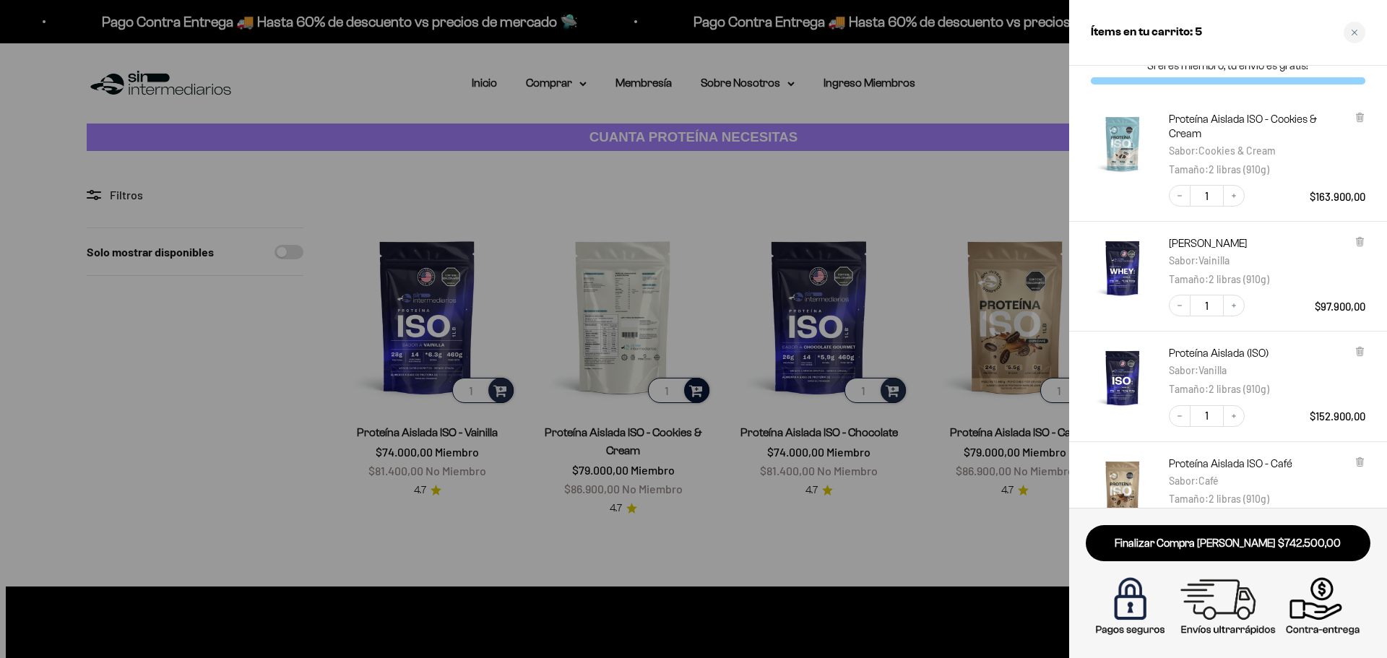
scroll to position [0, 0]
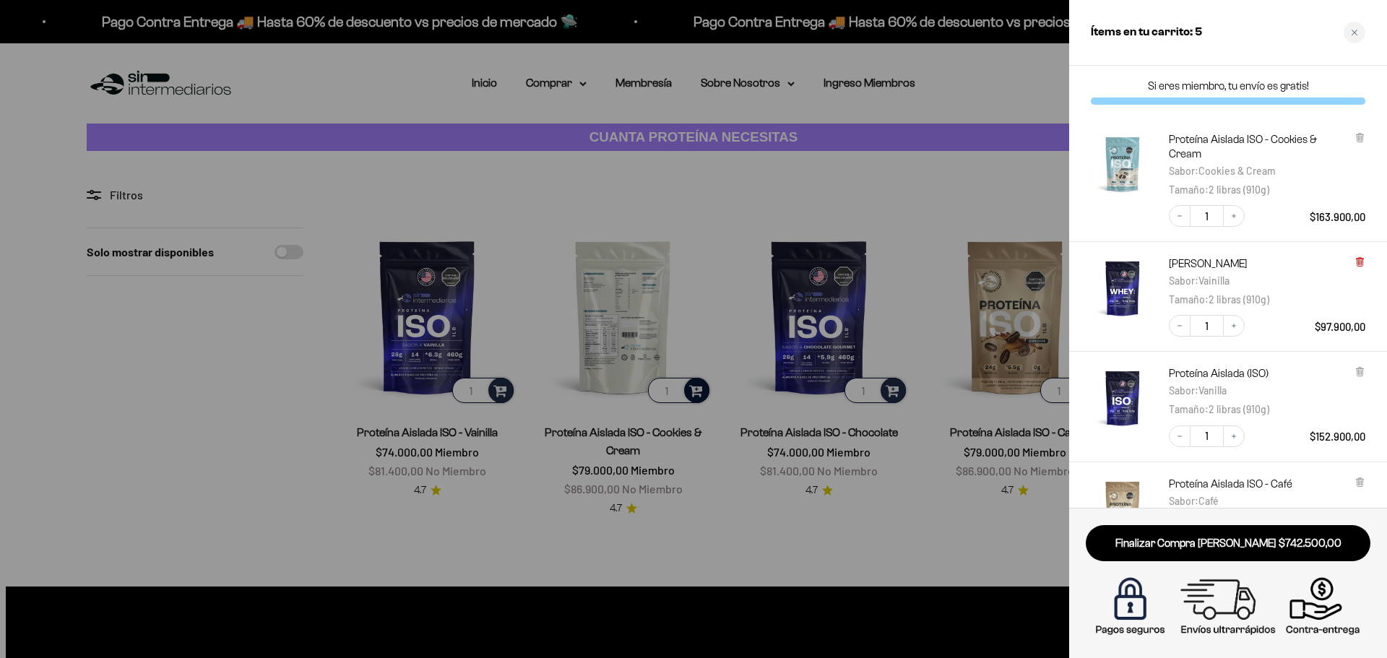
click at [1358, 261] on icon at bounding box center [1359, 261] width 3 height 7
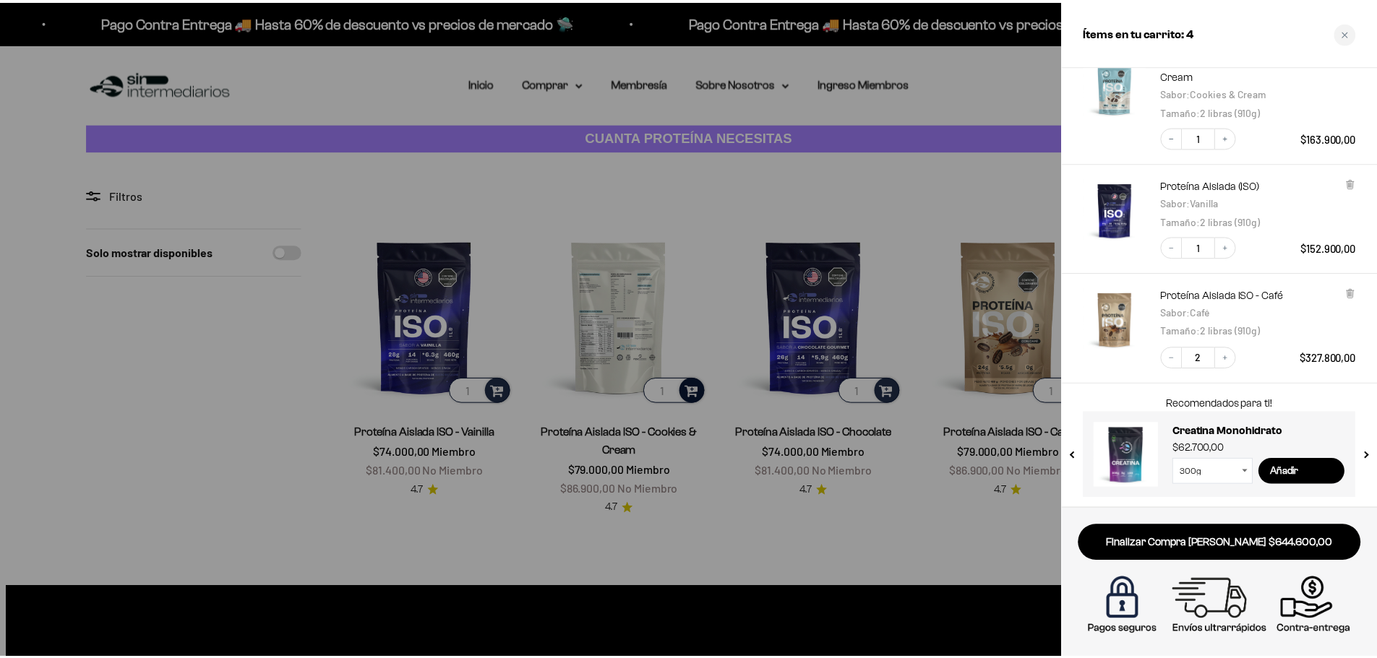
scroll to position [80, 0]
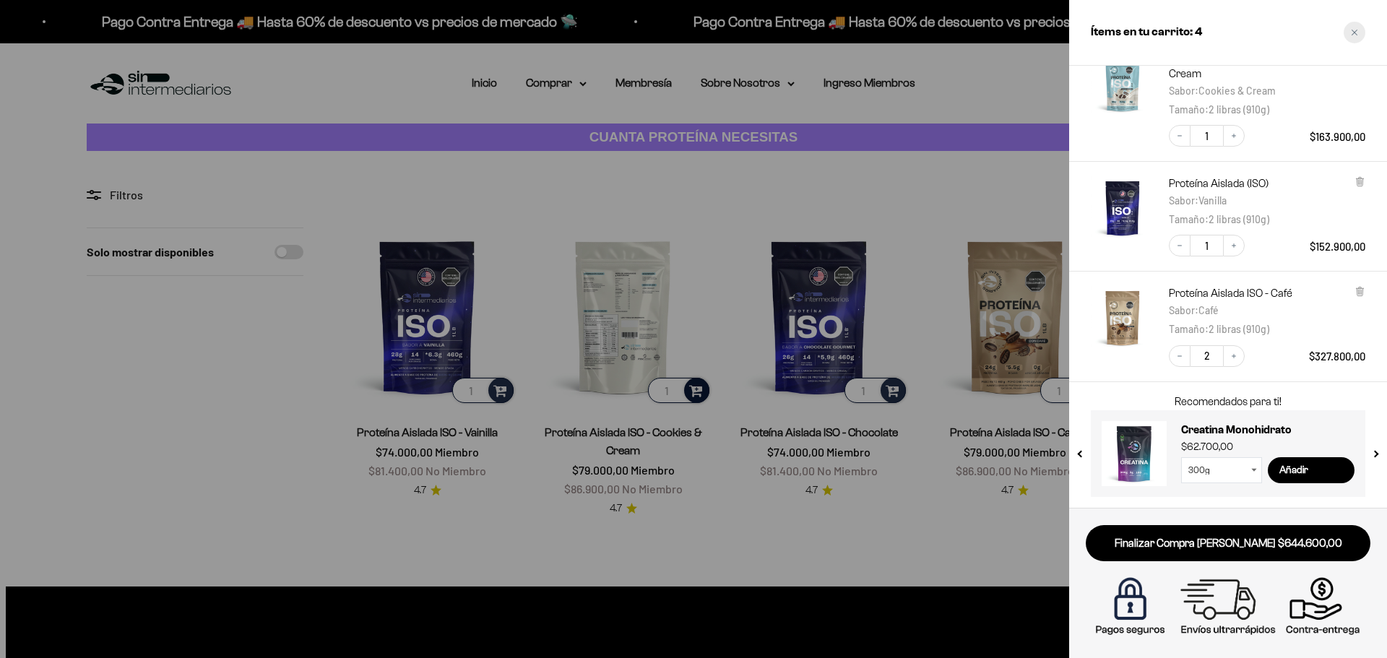
click at [1353, 35] on icon "Close cart" at bounding box center [1355, 33] width 6 height 6
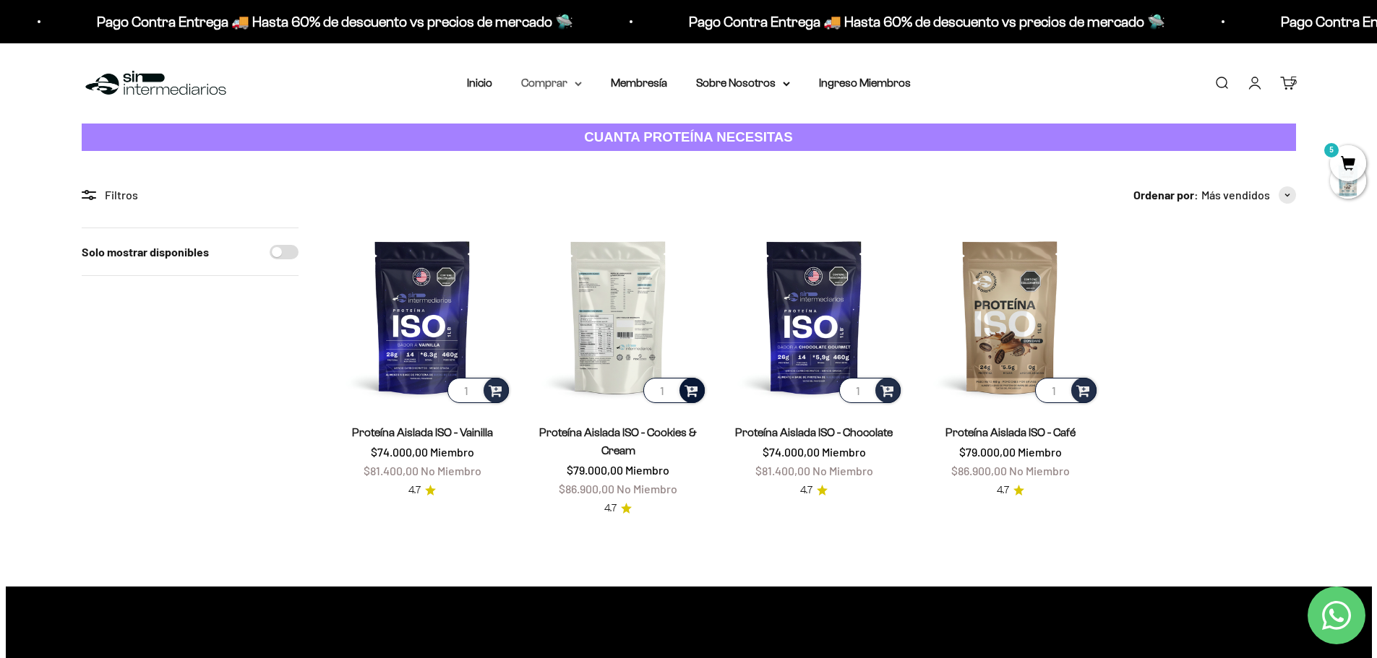
click at [557, 89] on summary "Comprar" at bounding box center [551, 83] width 61 height 19
click at [577, 132] on span "Proteínas" at bounding box center [554, 129] width 48 height 12
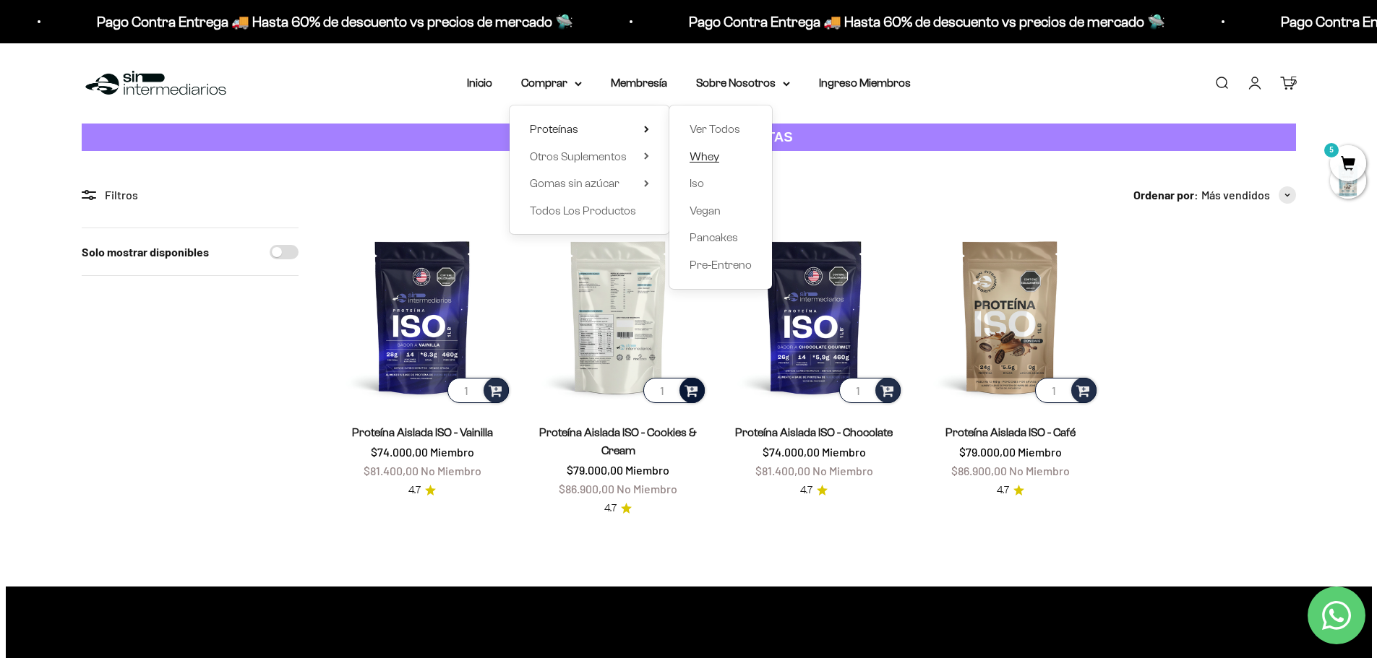
click at [723, 159] on link "Whey" at bounding box center [720, 156] width 62 height 19
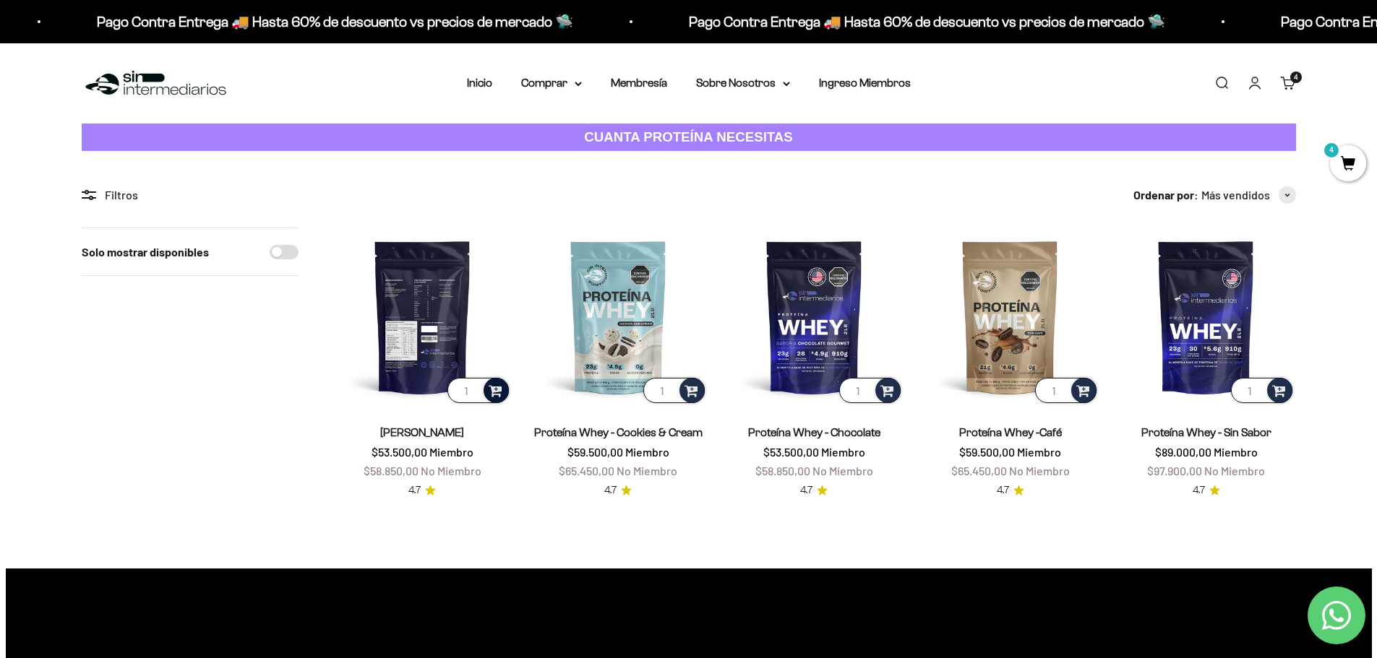
click at [490, 387] on span at bounding box center [495, 390] width 14 height 17
click at [439, 335] on span "Vainilla / 1 libra (460g)" at bounding box center [423, 334] width 84 height 11
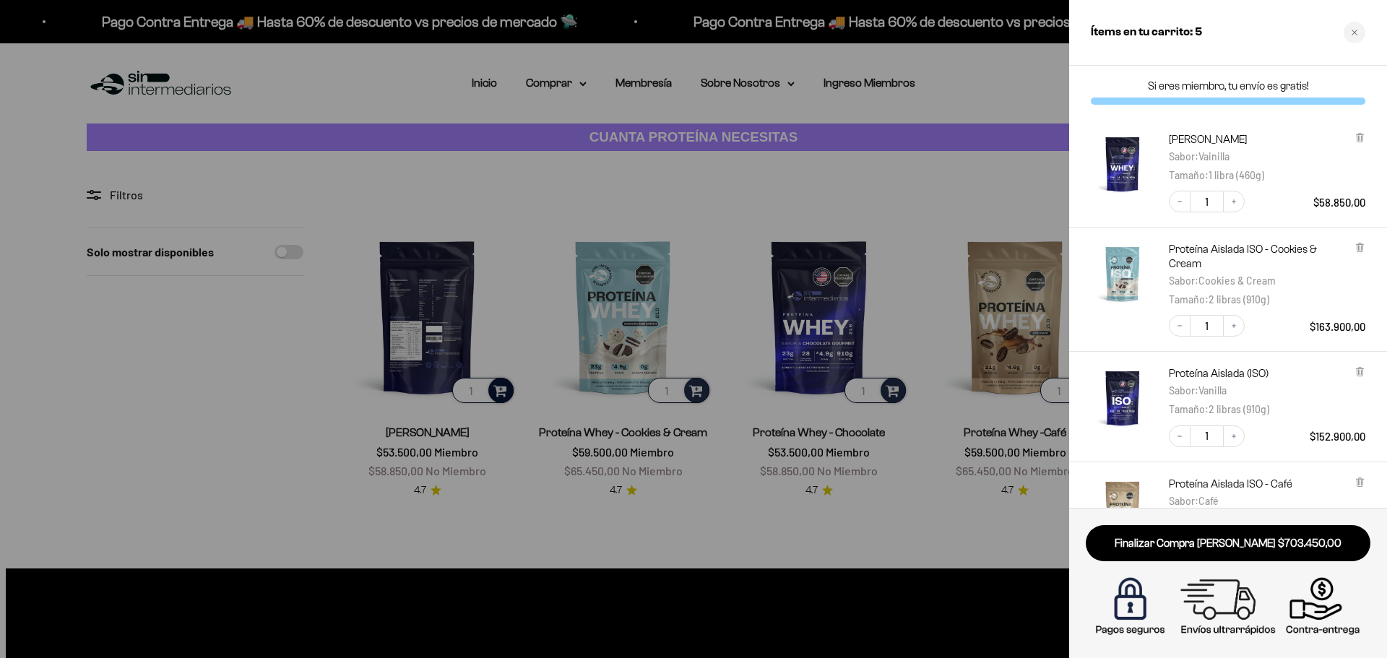
click at [303, 385] on div at bounding box center [693, 329] width 1387 height 658
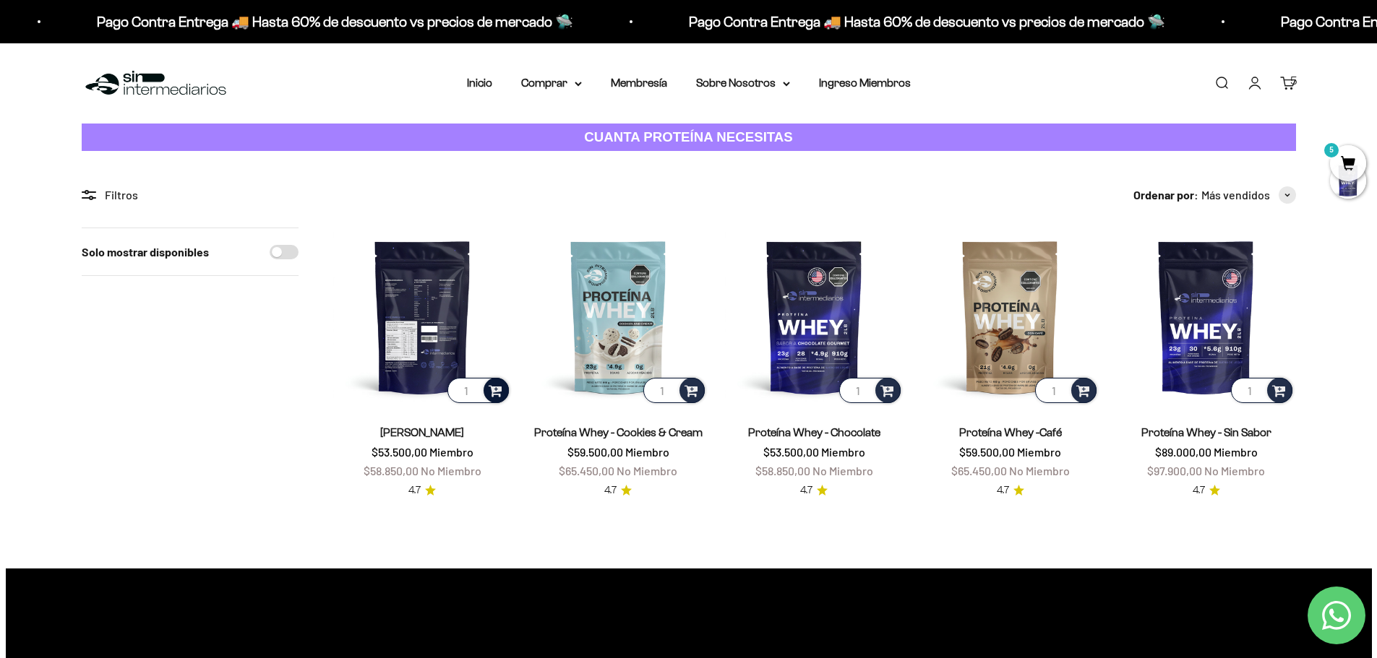
click at [1218, 90] on link "Buscar" at bounding box center [1221, 83] width 16 height 16
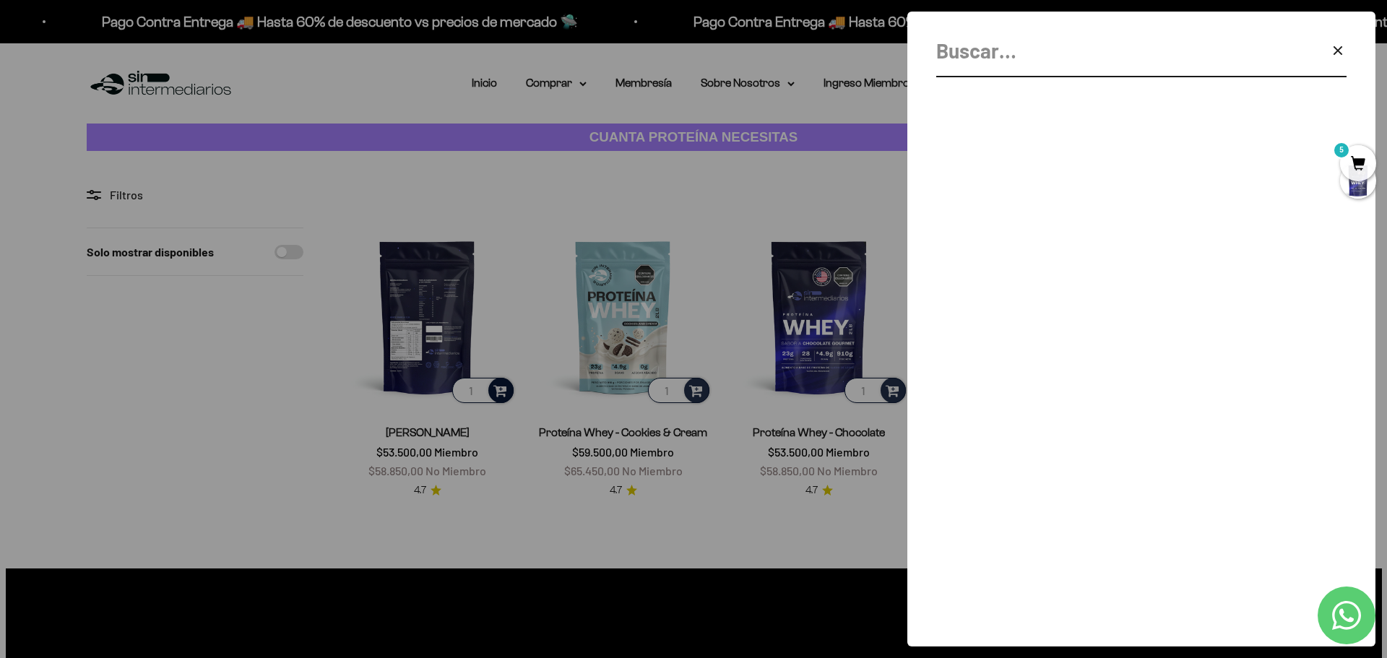
click at [986, 56] on input "Buscar" at bounding box center [1104, 51] width 337 height 33
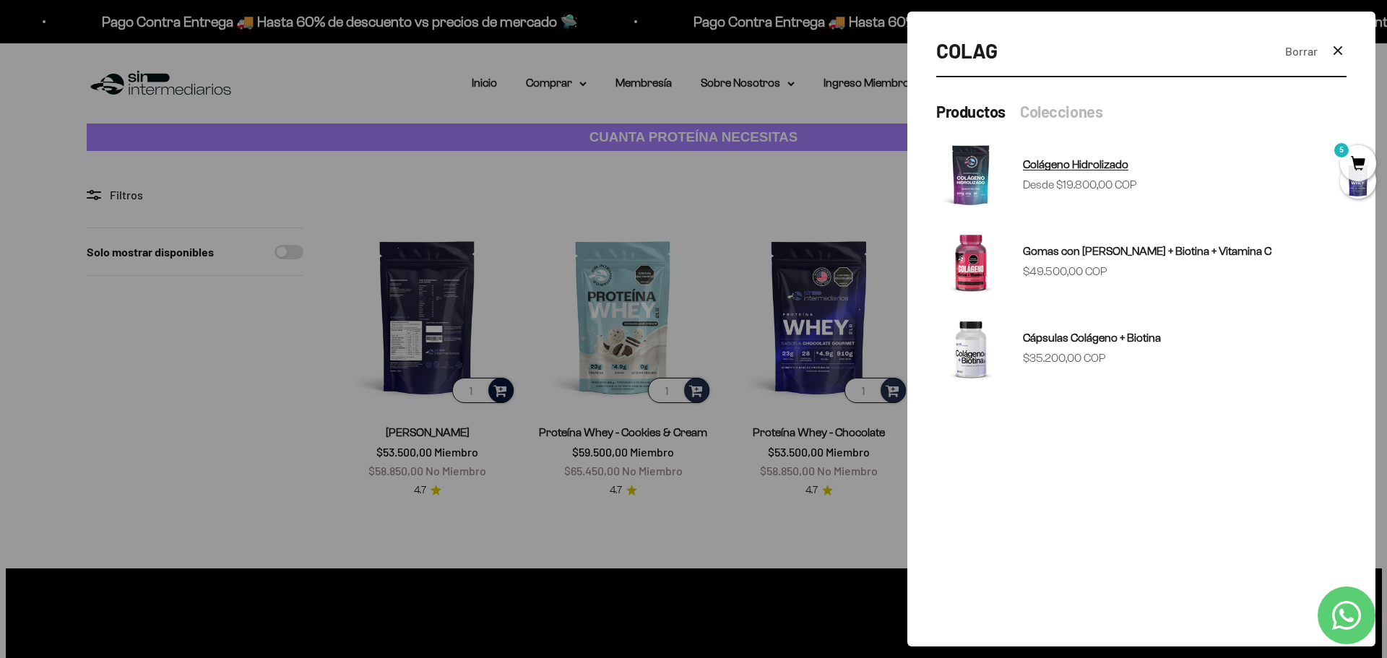
type input "COLAG"
click at [1033, 171] on span "Colágeno Hidrolizado" at bounding box center [1075, 164] width 105 height 19
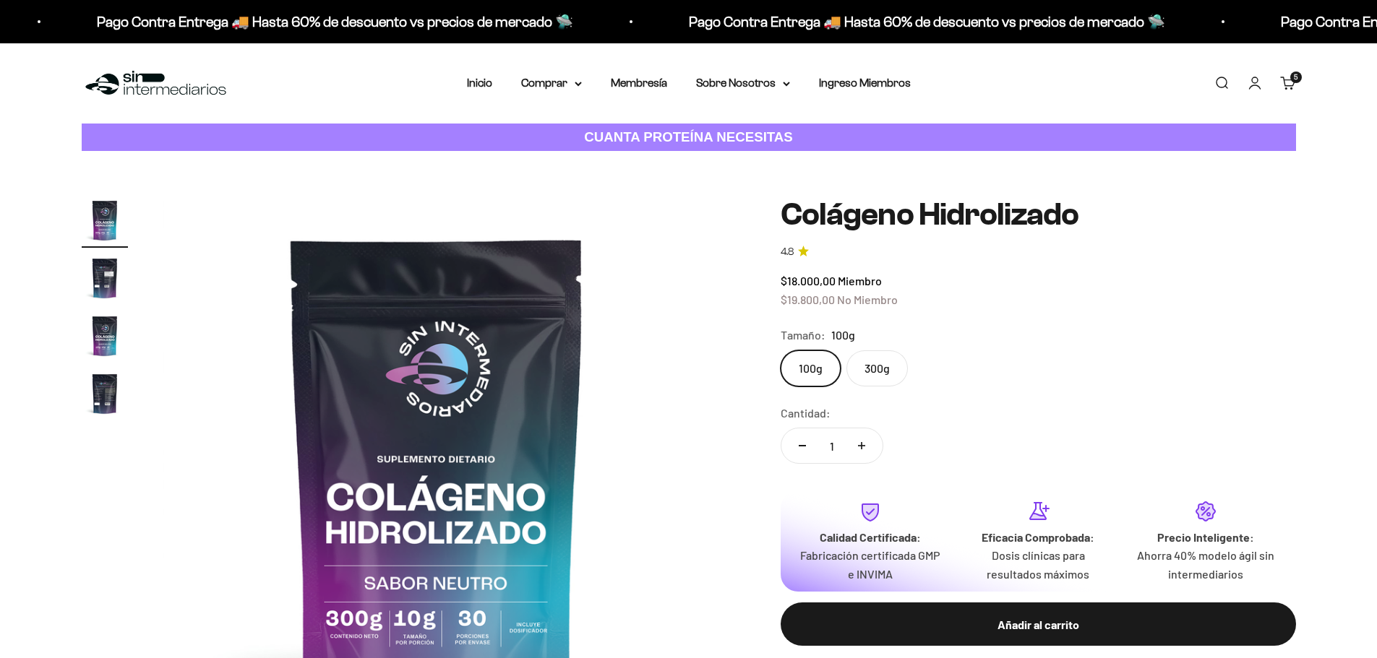
click at [820, 361] on label "100g" at bounding box center [810, 368] width 60 height 36
click at [780, 350] on input "100g" at bounding box center [780, 350] width 1 height 1
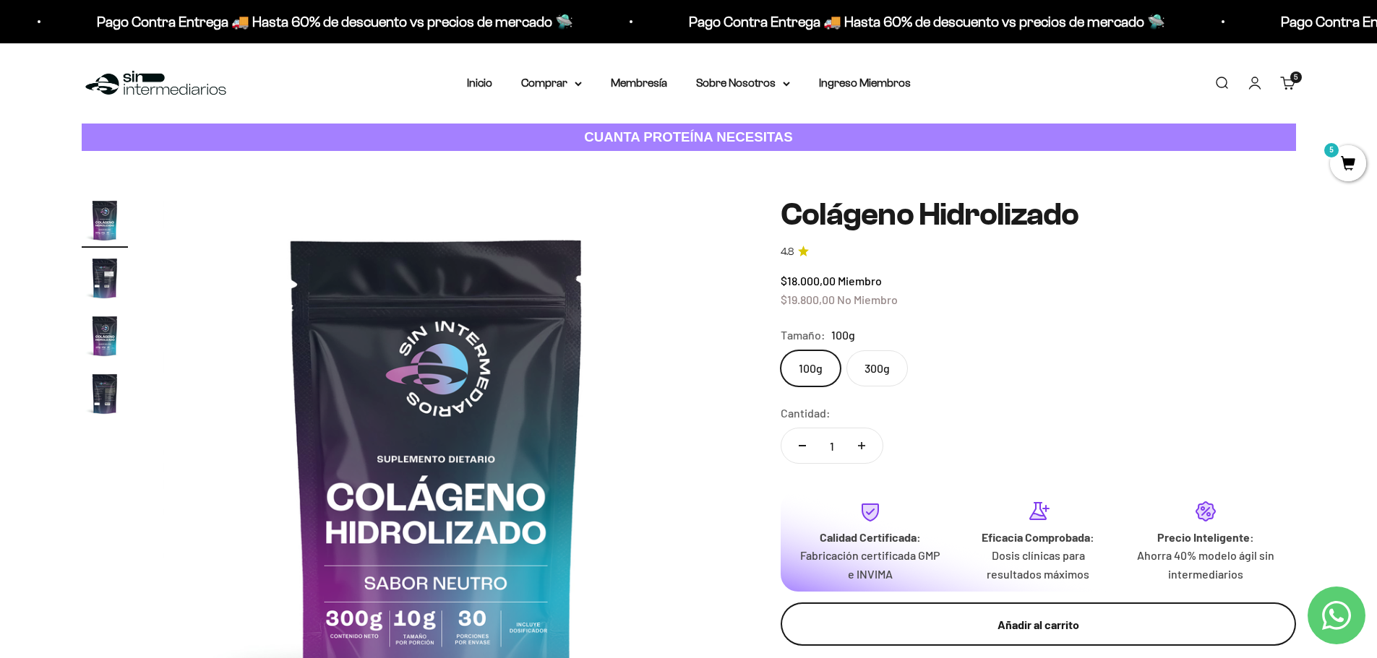
click at [945, 617] on div "Añadir al carrito" at bounding box center [1037, 625] width 457 height 19
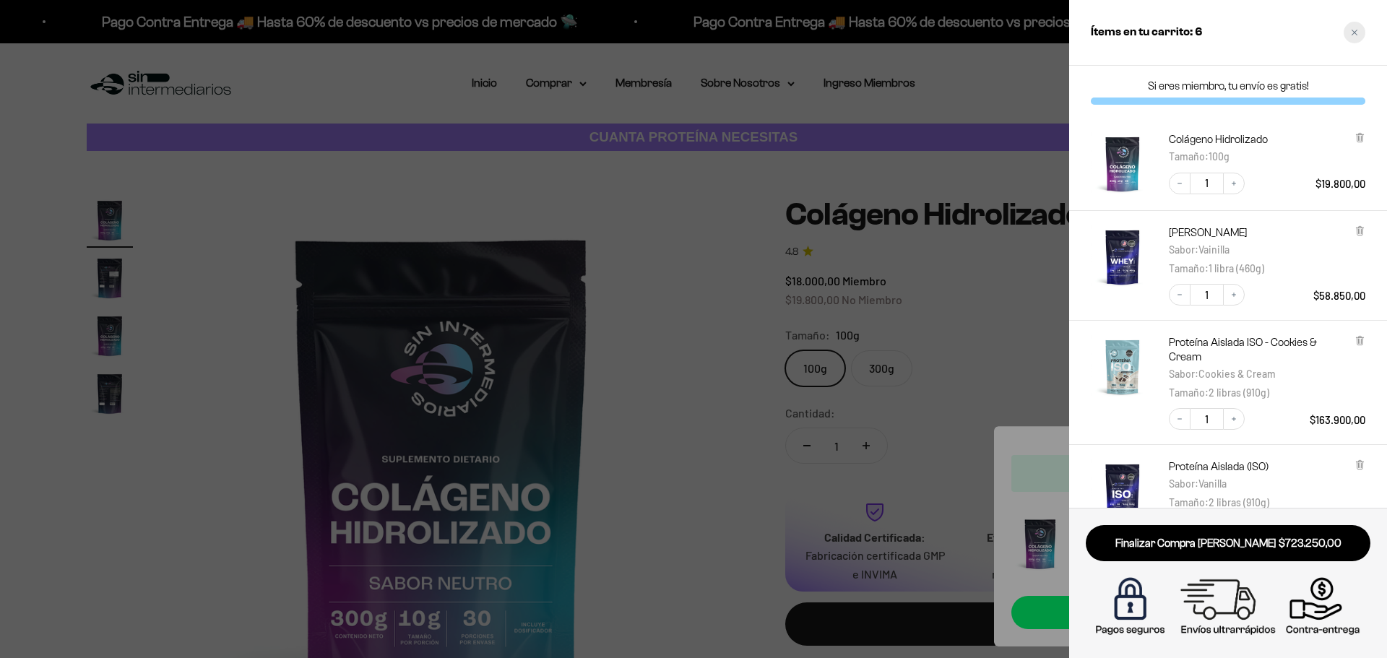
click at [1358, 35] on icon "Close cart" at bounding box center [1354, 32] width 7 height 7
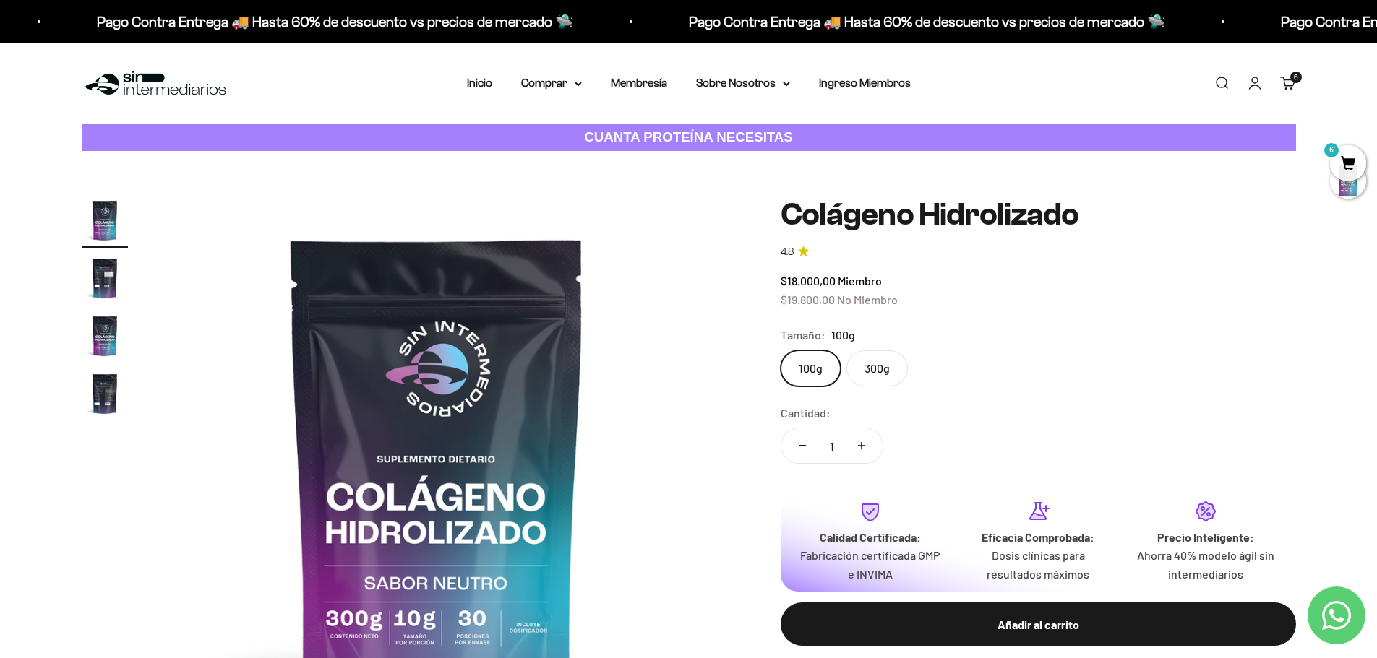
click at [1221, 87] on link "Buscar" at bounding box center [1221, 83] width 16 height 16
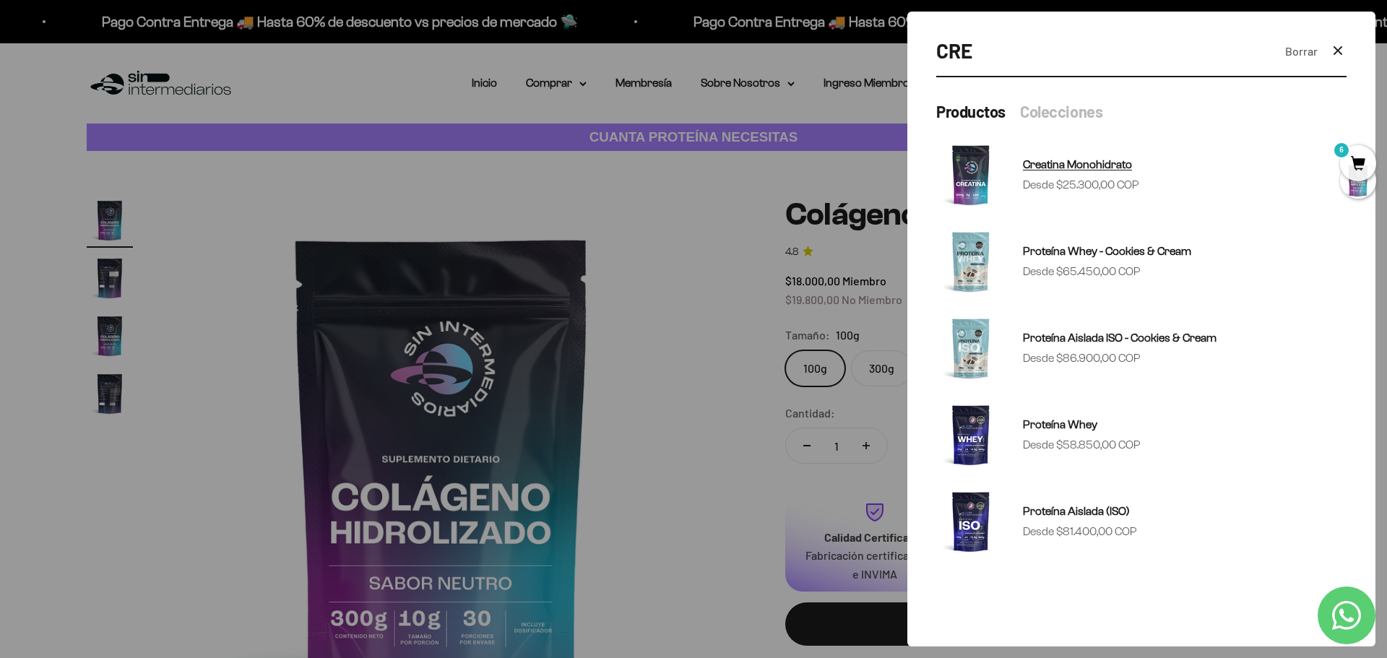
type input "CRE"
click at [1100, 183] on sale-price "Precio de oferta Desde $25.300,00 COP" at bounding box center [1081, 185] width 116 height 19
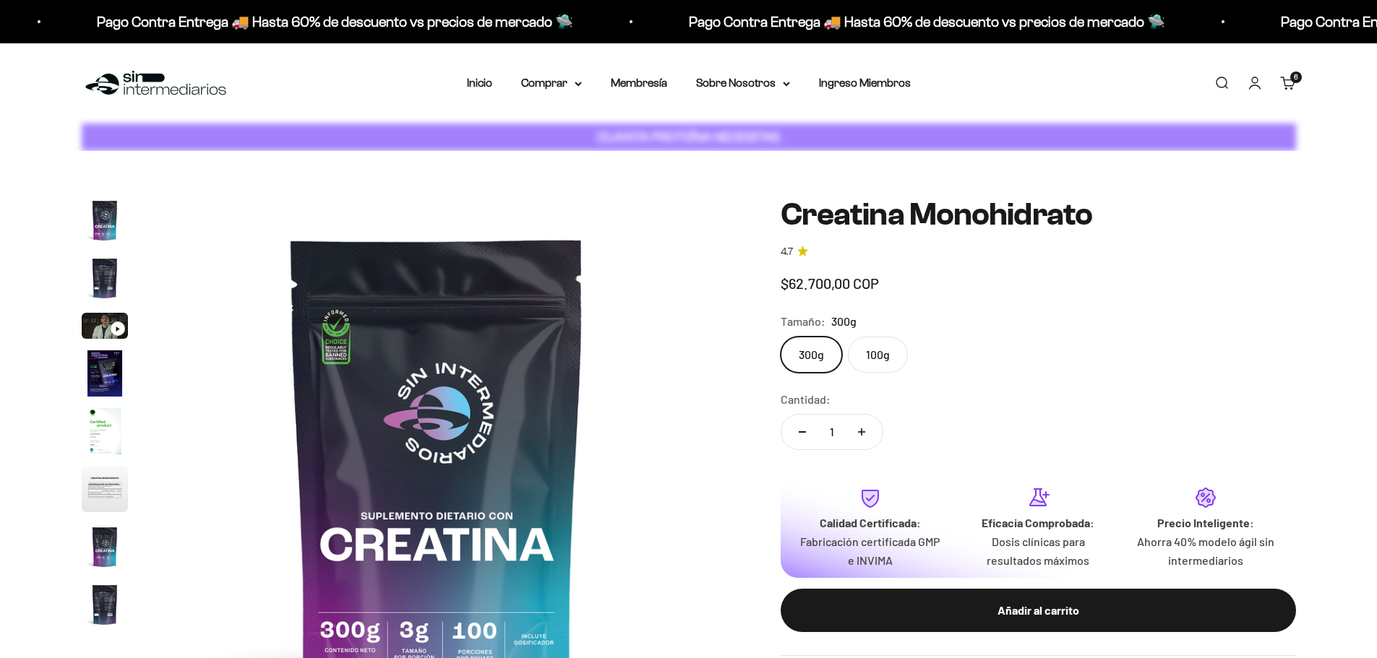
scroll to position [59, 0]
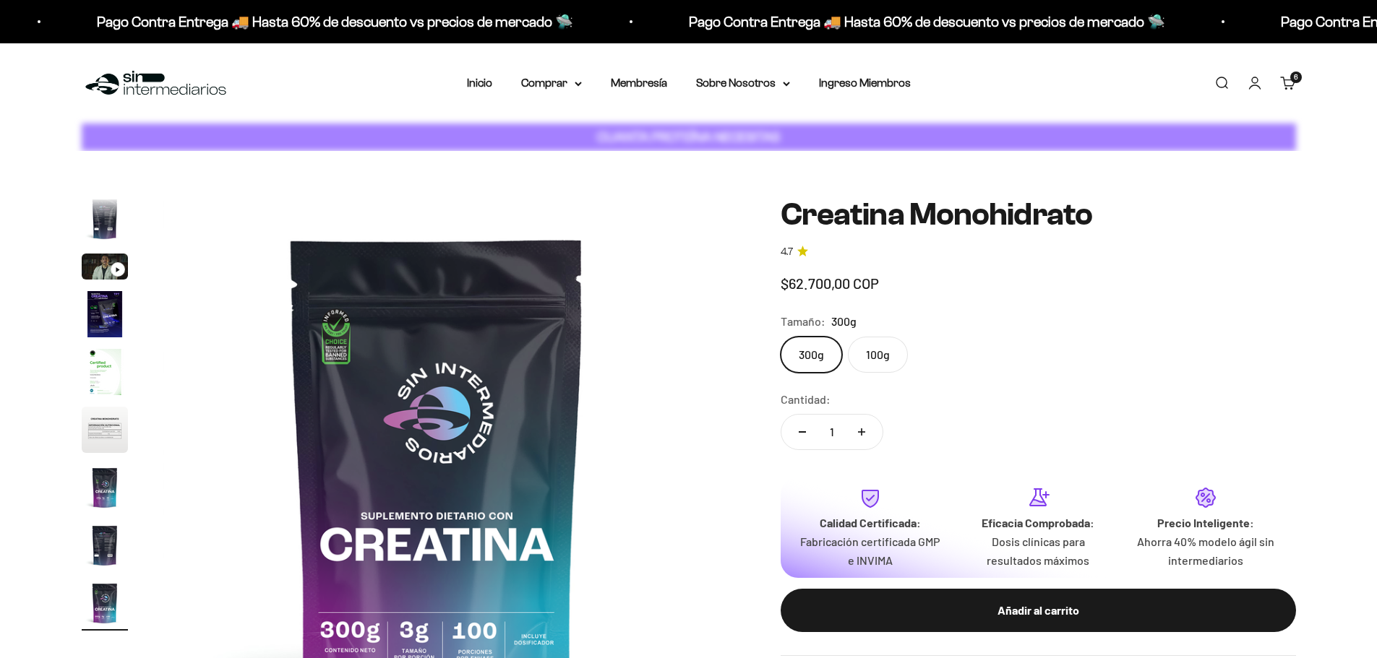
click at [874, 366] on label "100g" at bounding box center [878, 355] width 60 height 36
click at [780, 337] on input "100g" at bounding box center [780, 336] width 1 height 1
radio input "true"
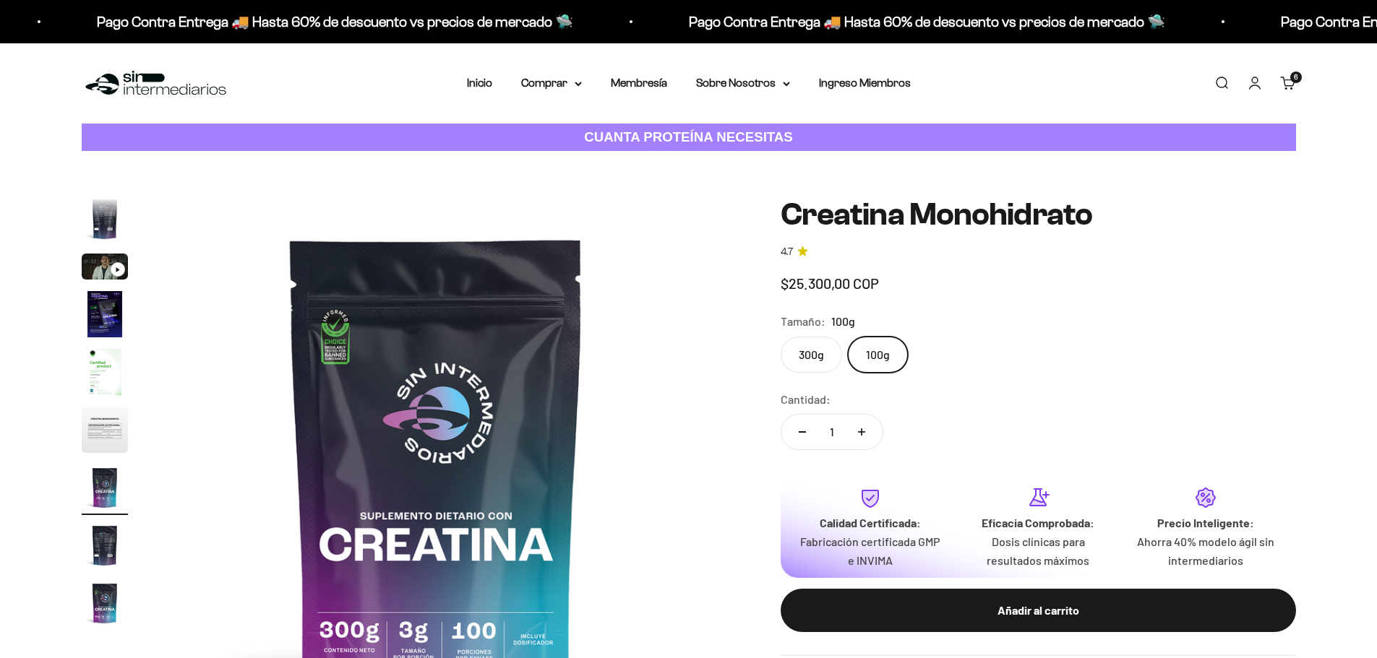
scroll to position [0, 3395]
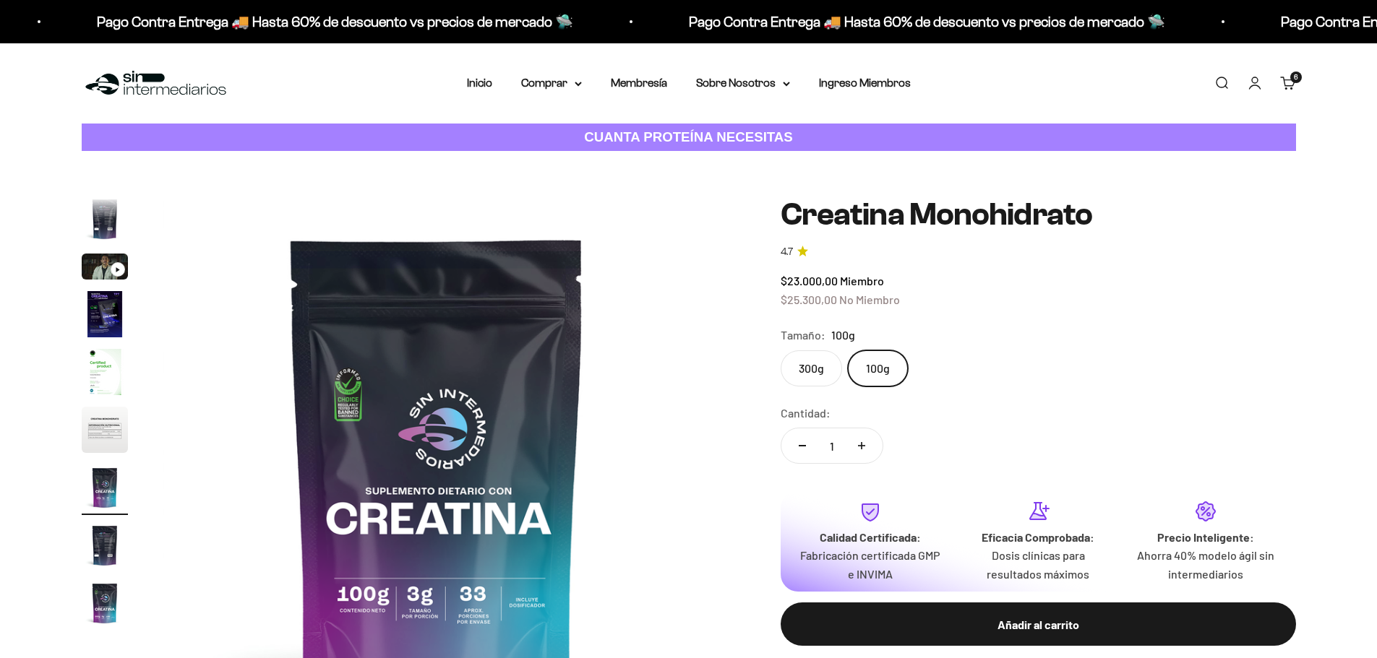
click at [866, 439] on button "Aumentar cantidad" at bounding box center [861, 445] width 42 height 35
type input "2"
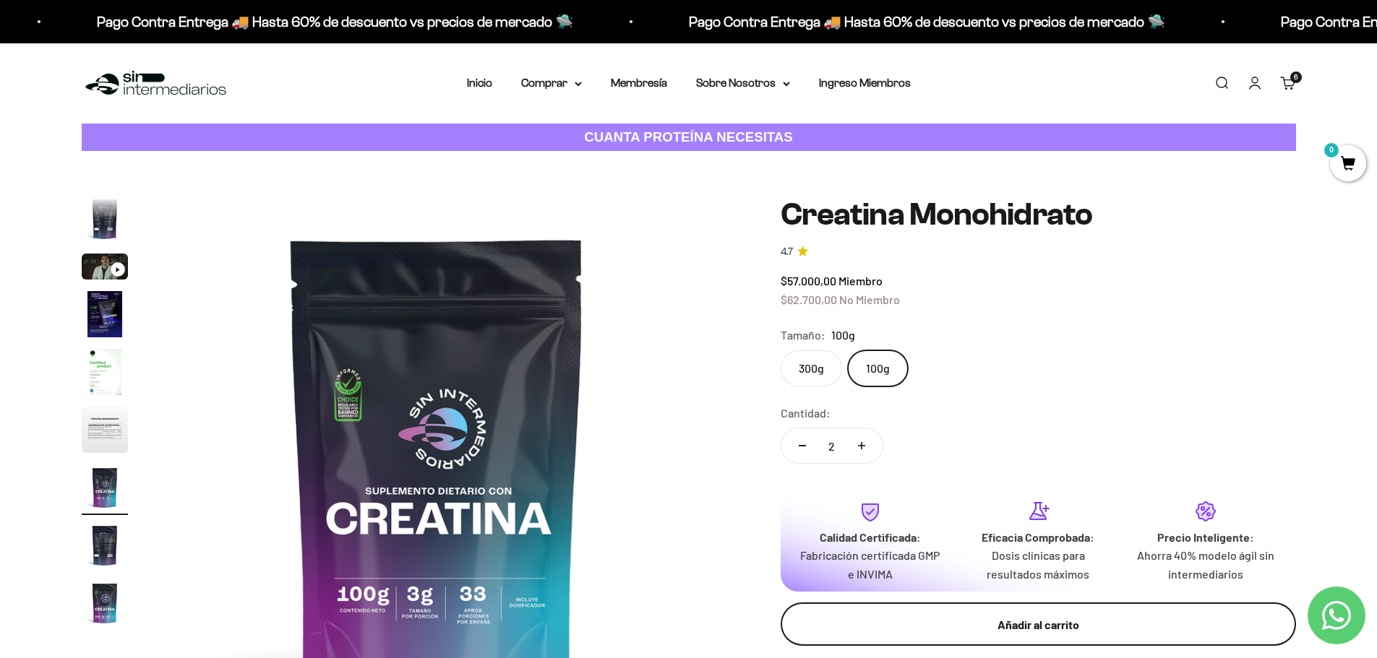
click at [963, 634] on div "Añadir al carrito" at bounding box center [1037, 625] width 457 height 19
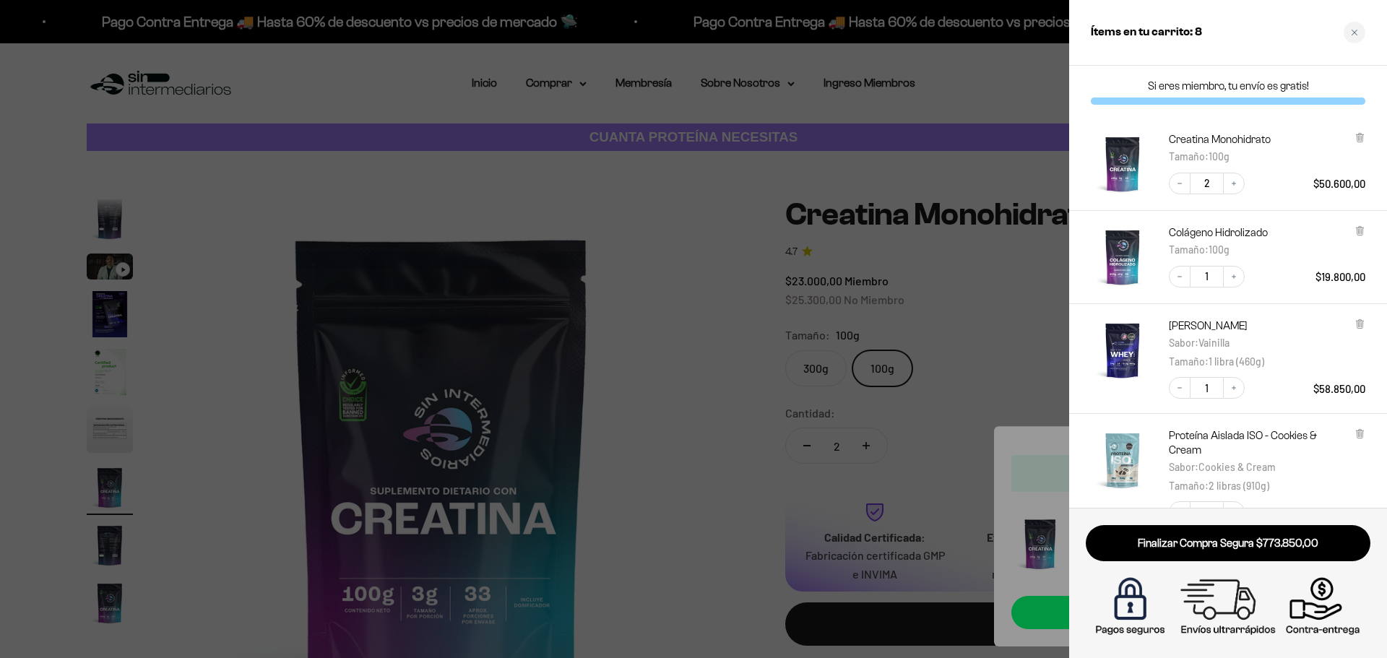
click at [688, 387] on div at bounding box center [693, 329] width 1387 height 658
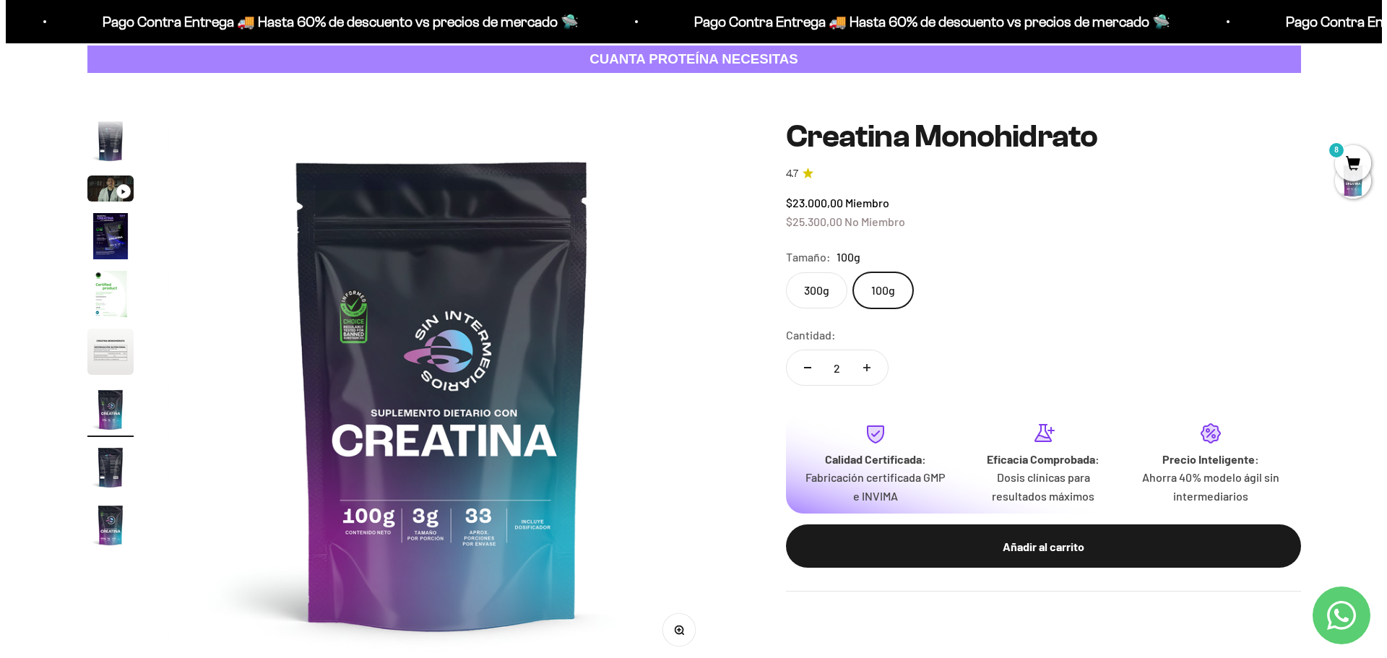
scroll to position [0, 0]
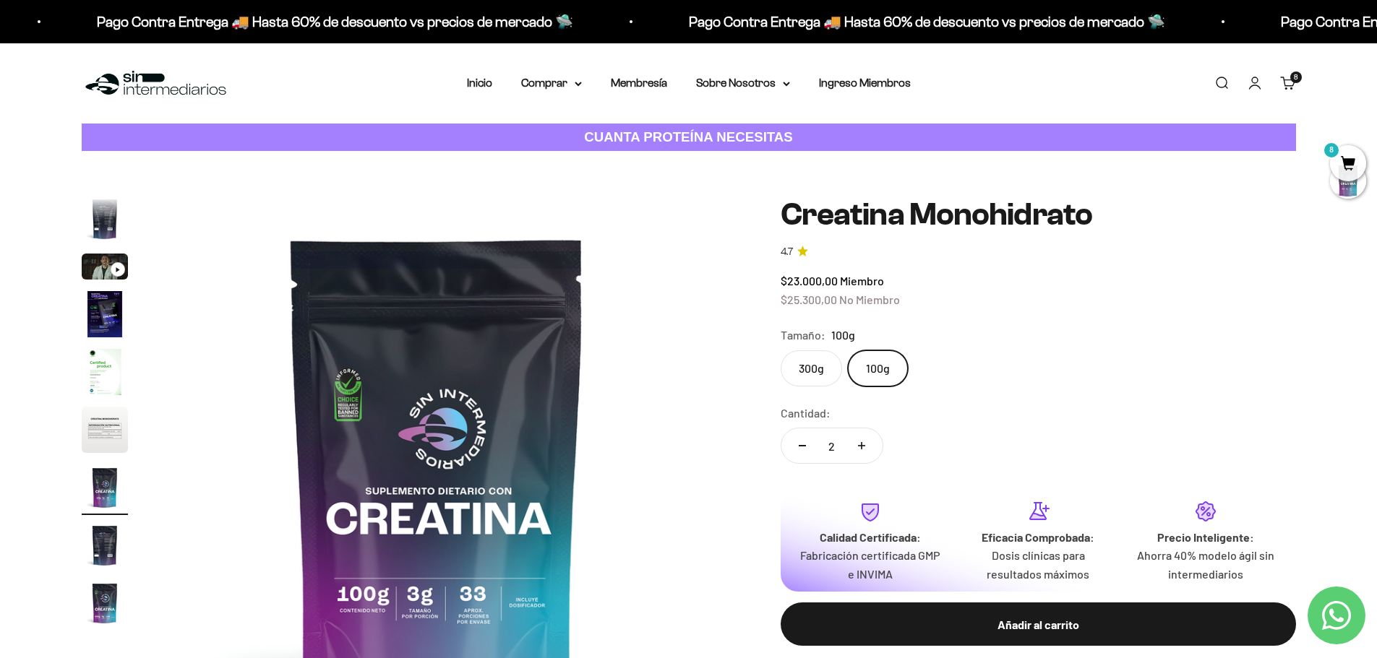
click at [1220, 82] on link "Buscar" at bounding box center [1221, 83] width 16 height 16
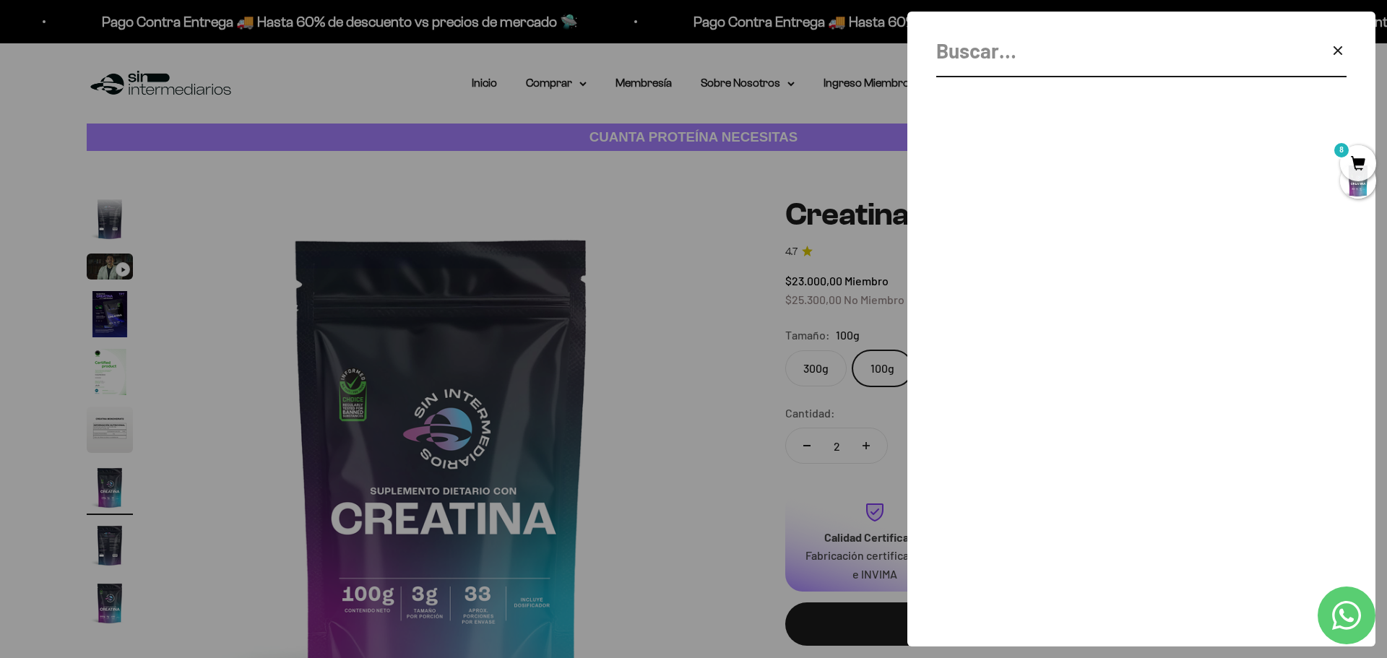
click at [1335, 51] on icon "button" at bounding box center [1338, 50] width 17 height 17
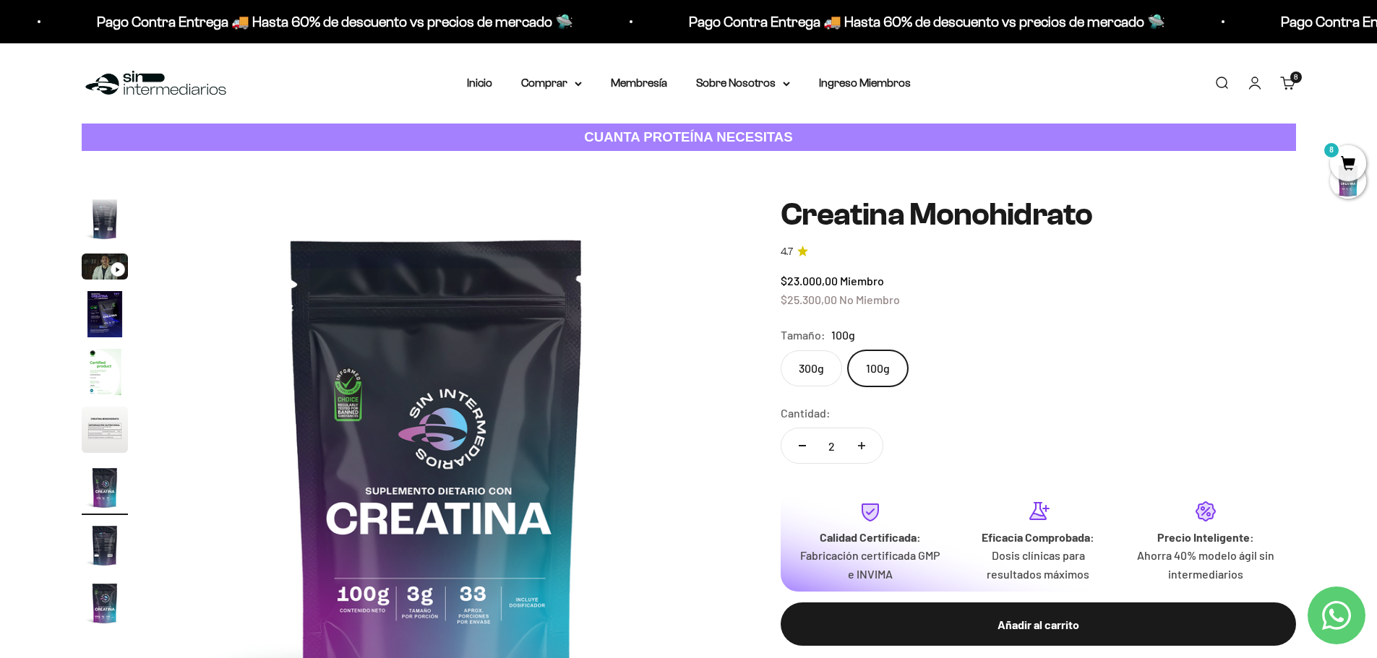
click at [1345, 152] on span "8" at bounding box center [1348, 163] width 36 height 36
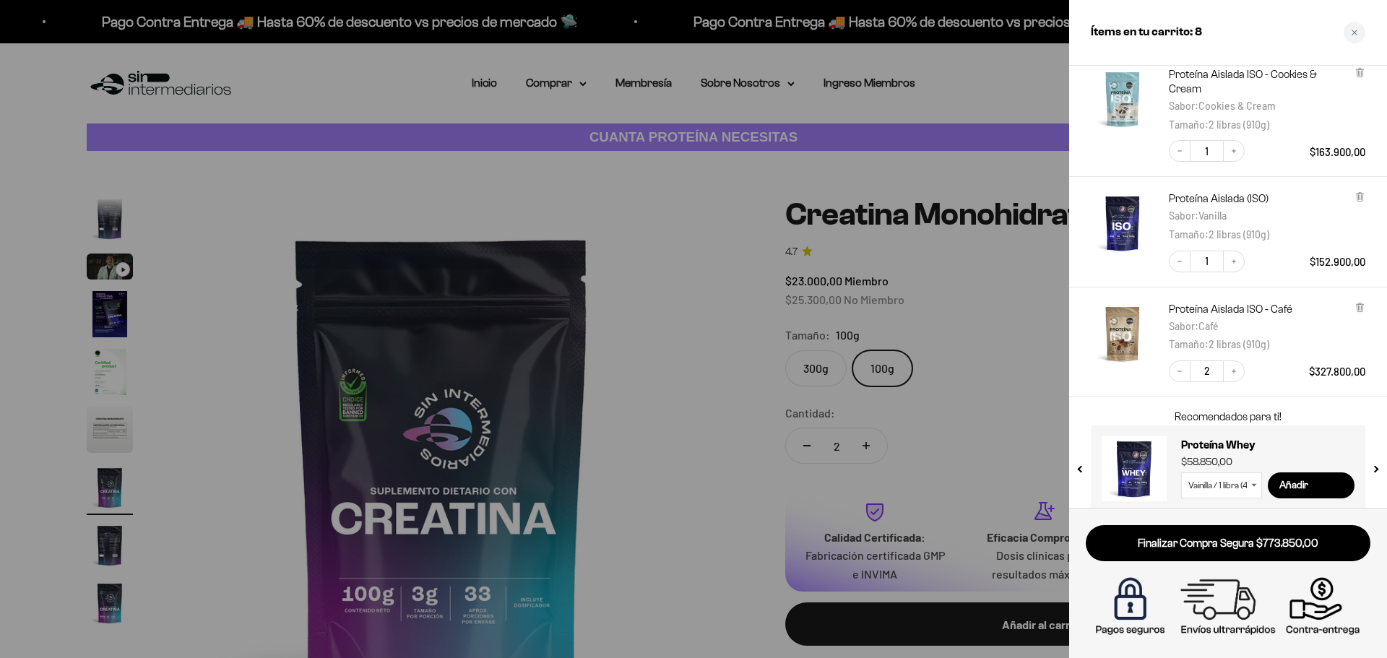
scroll to position [376, 0]
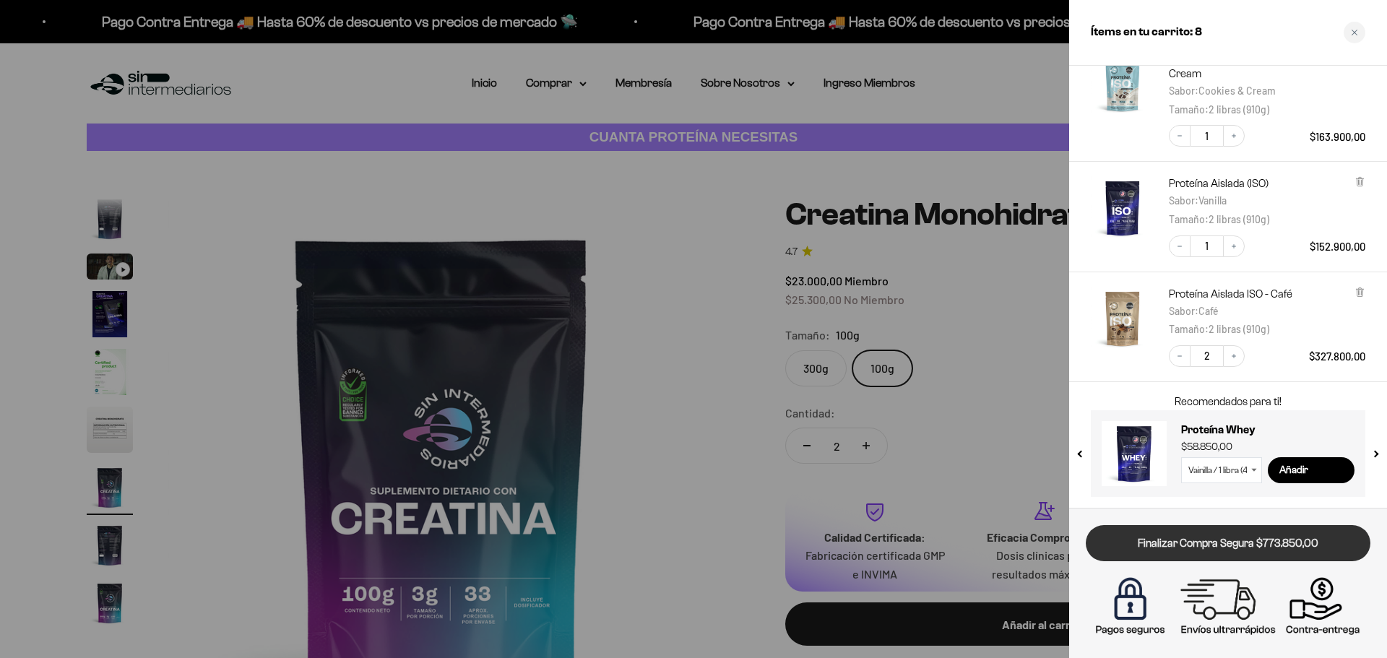
click at [1258, 549] on link "Finalizar Compra Segura $773.850,00" at bounding box center [1228, 543] width 285 height 37
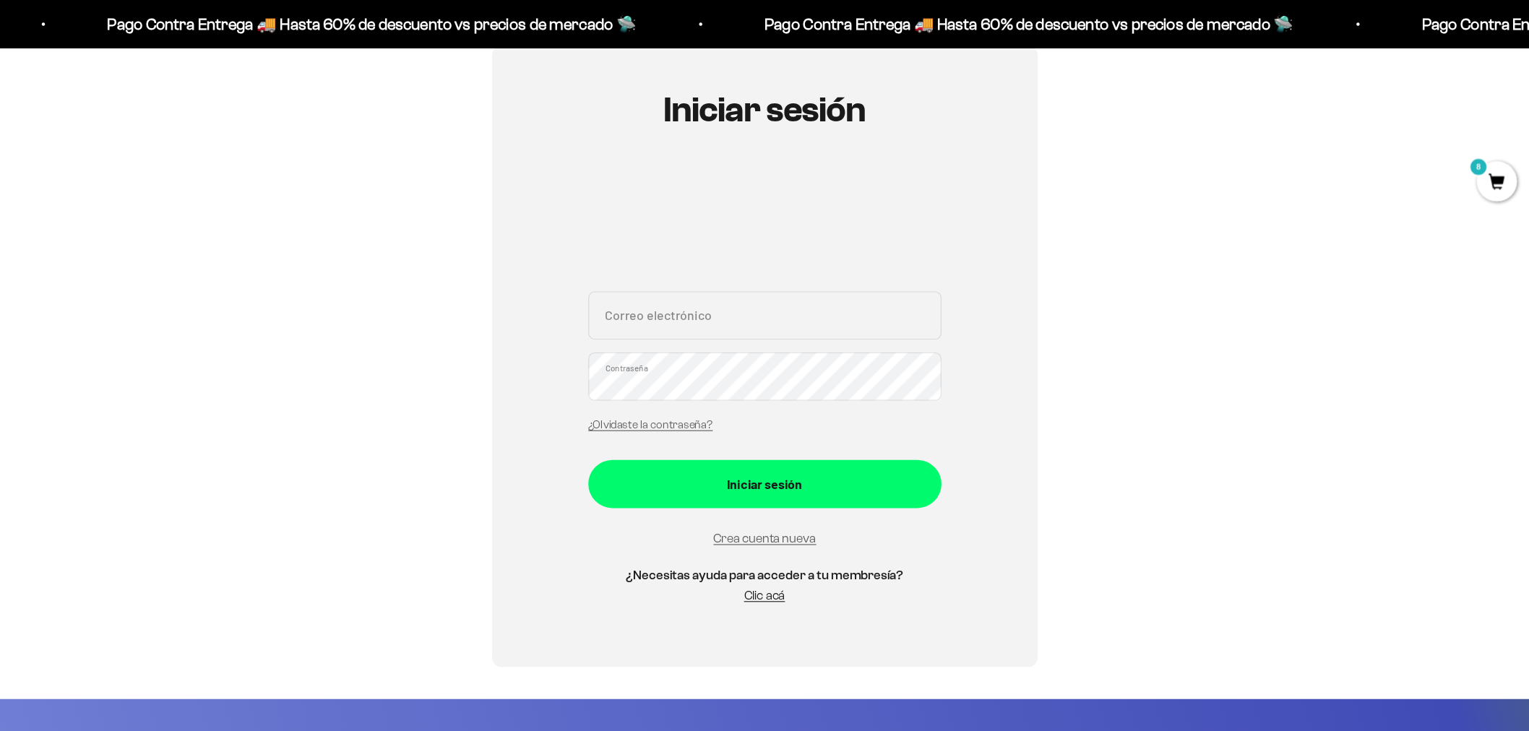
scroll to position [145, 0]
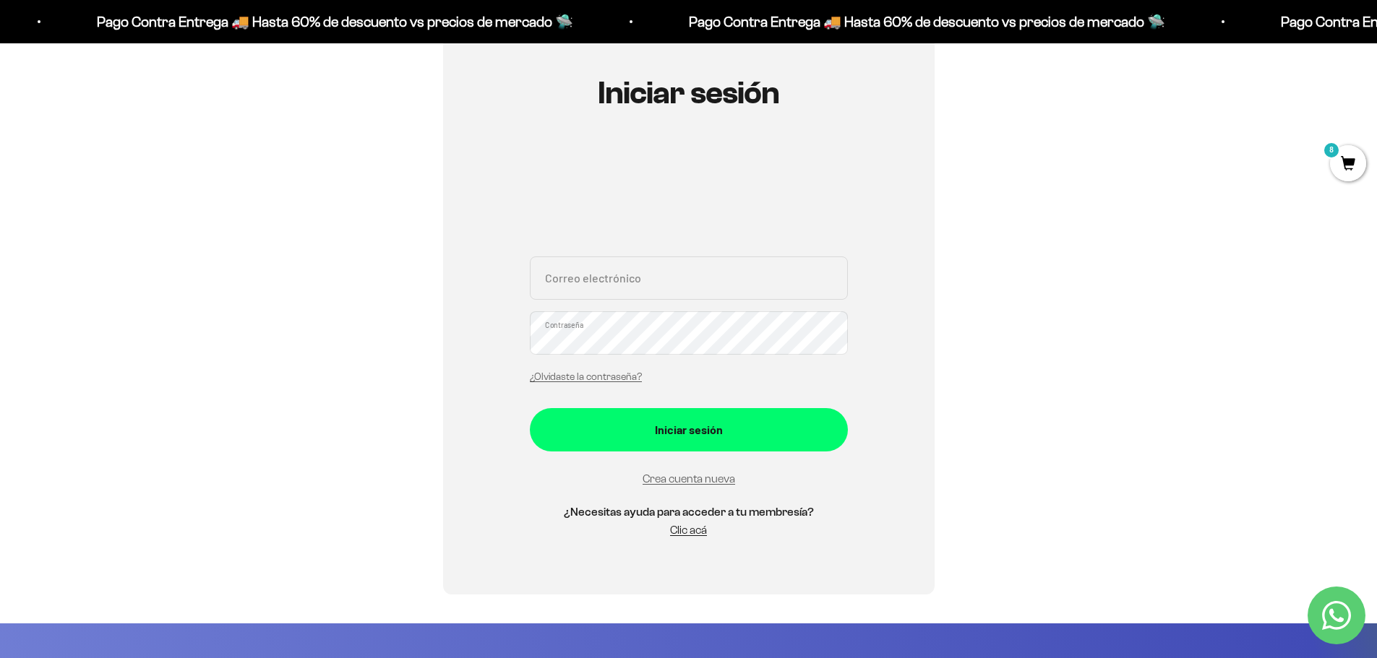
click at [663, 280] on input "Correo electrónico" at bounding box center [689, 278] width 318 height 43
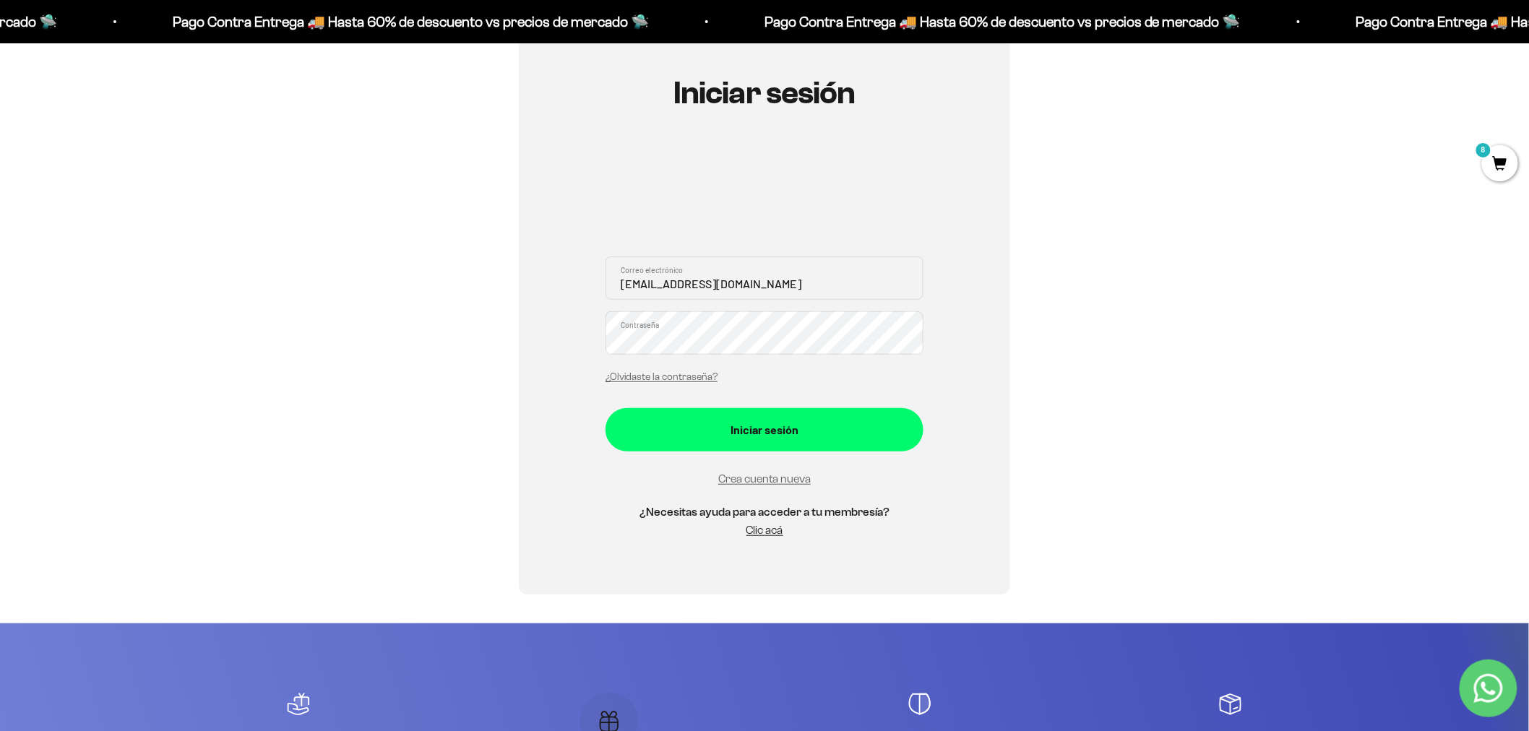
type input "[EMAIL_ADDRESS][DOMAIN_NAME]"
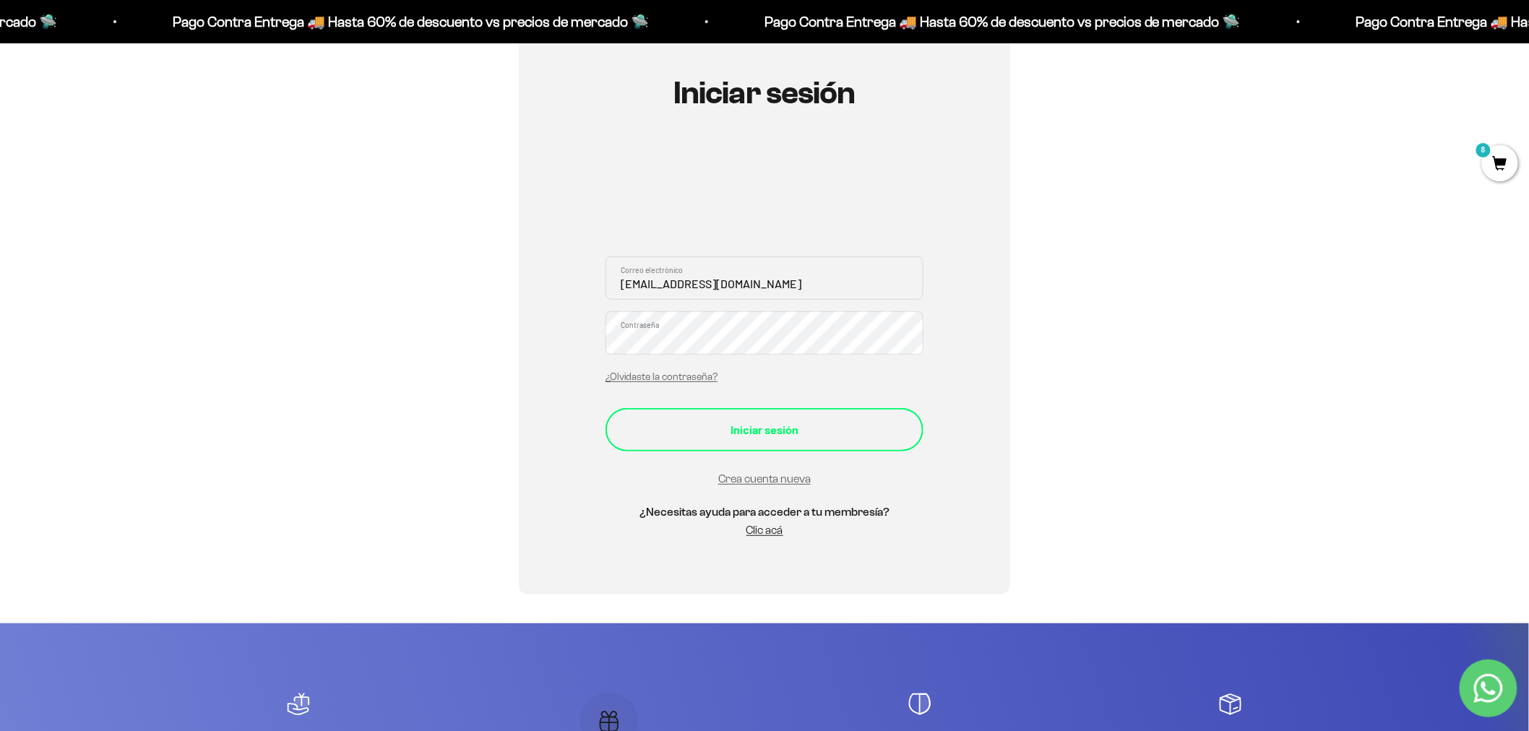
click at [713, 434] on div "Iniciar sesión" at bounding box center [764, 430] width 260 height 19
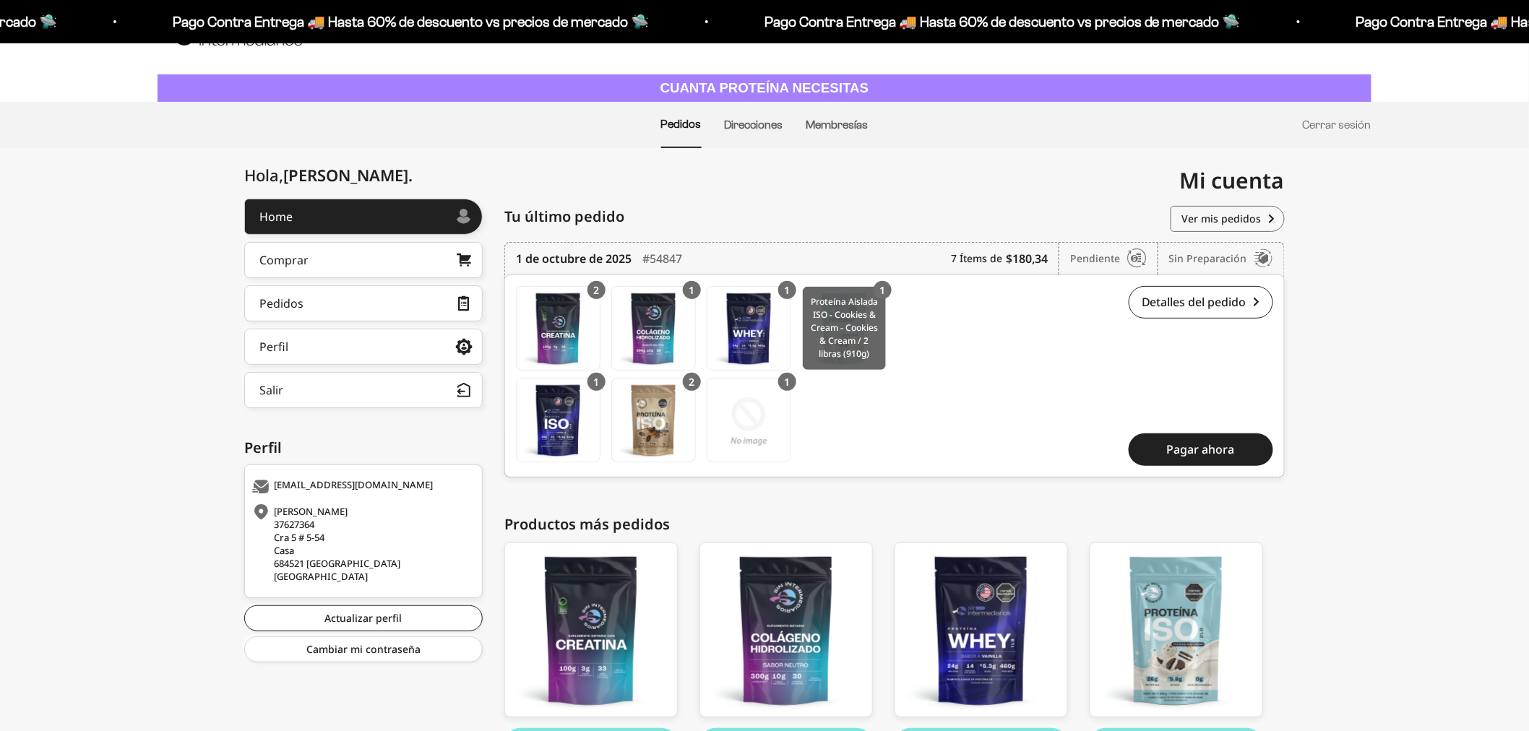
scroll to position [147, 0]
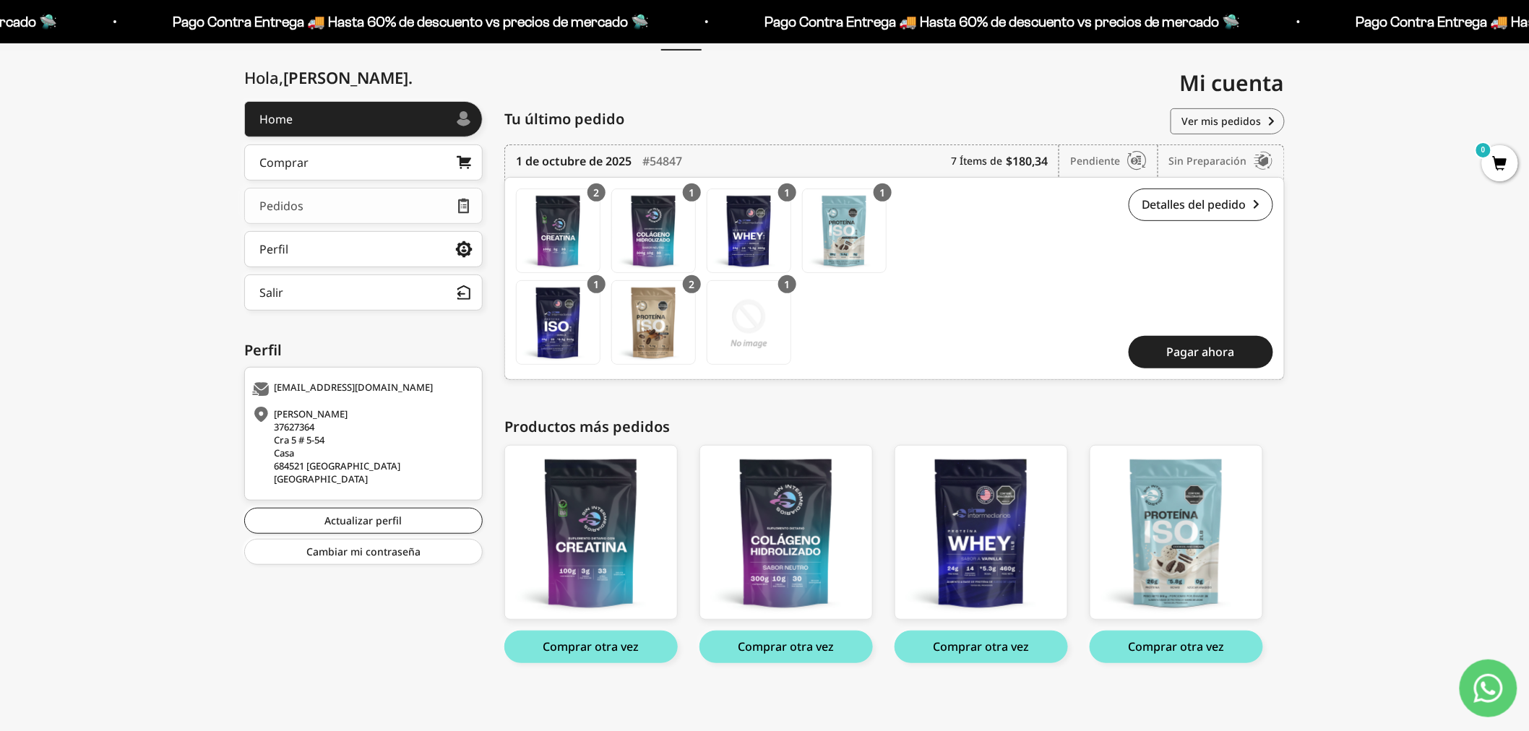
click at [293, 206] on div "Pedidos" at bounding box center [281, 206] width 44 height 12
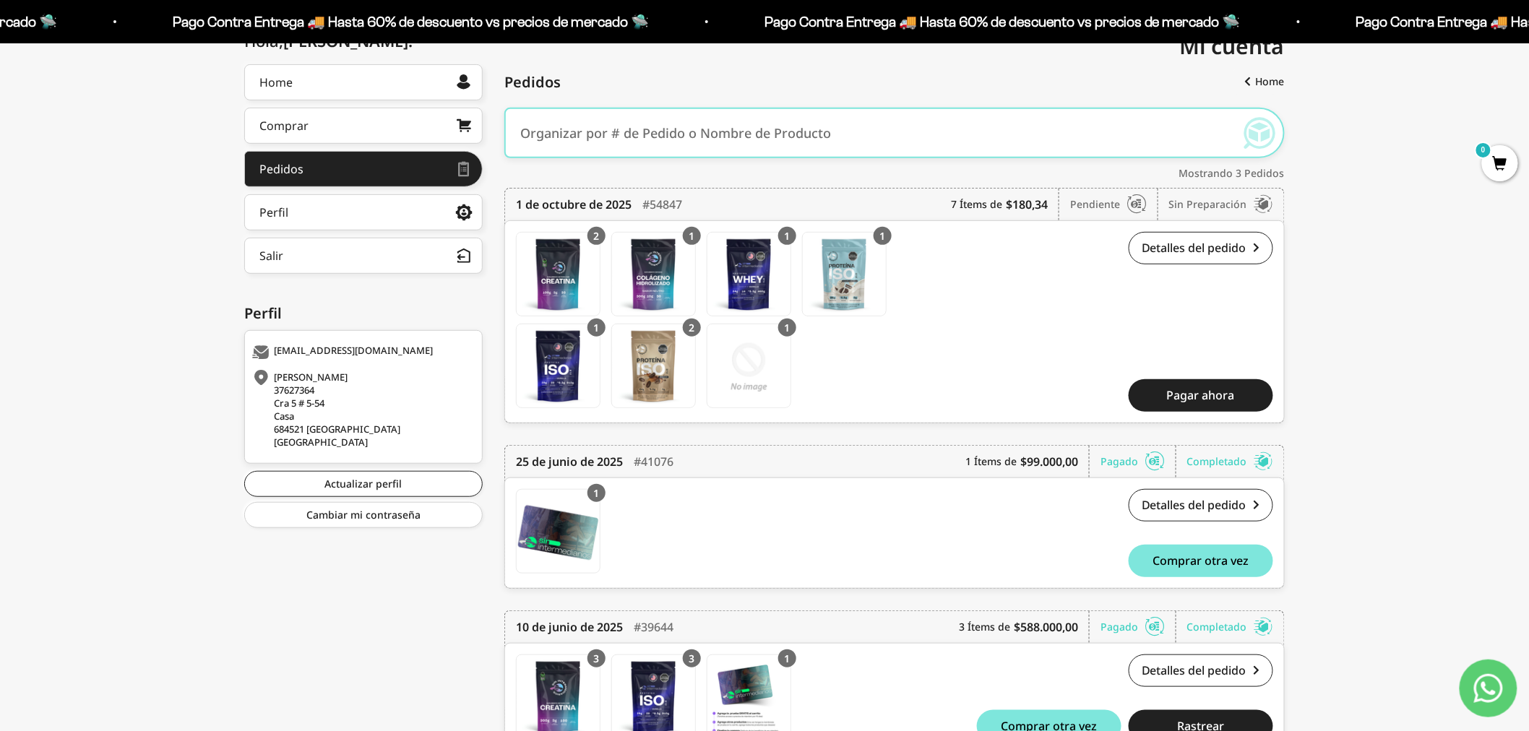
scroll to position [264, 0]
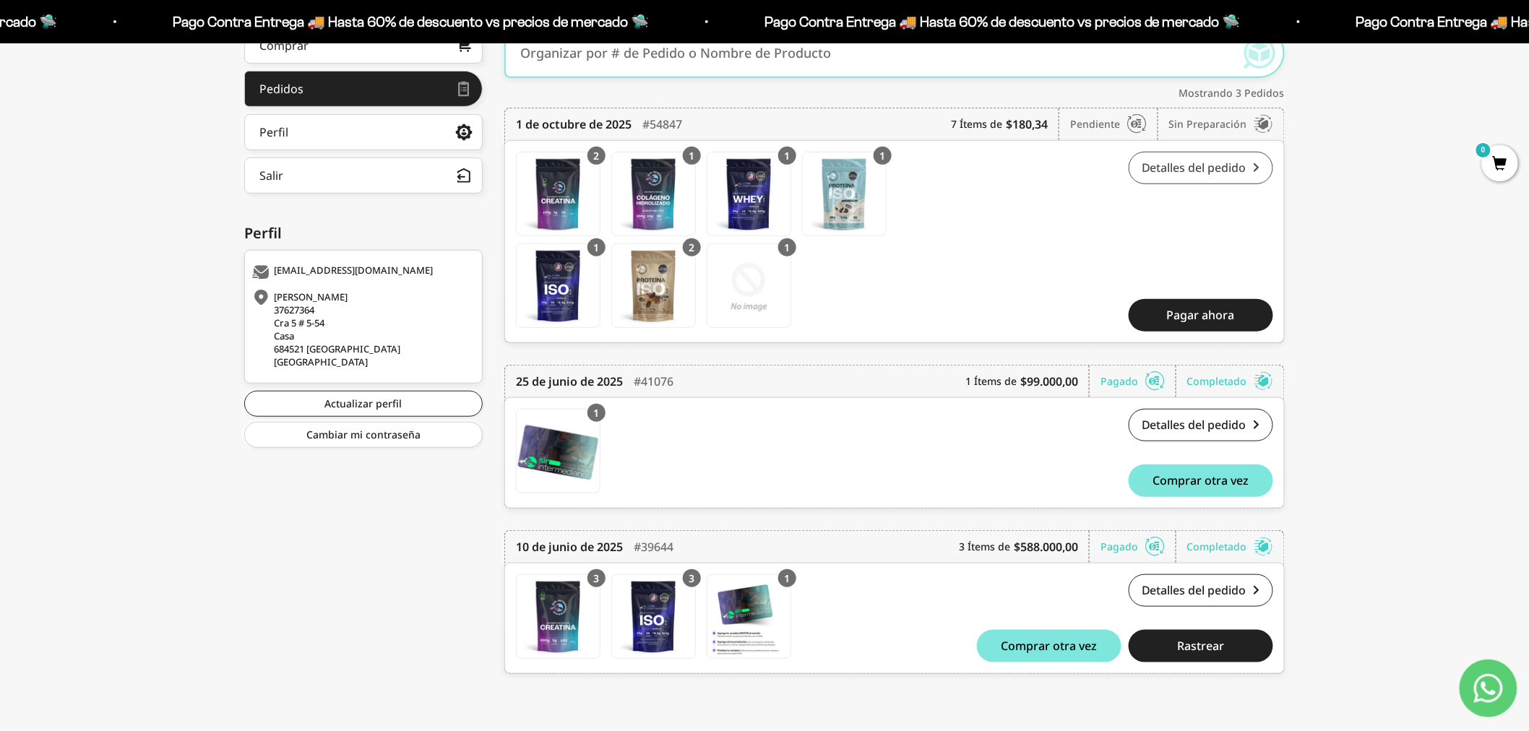
click at [1178, 163] on link "Detalles del pedido" at bounding box center [1201, 168] width 145 height 33
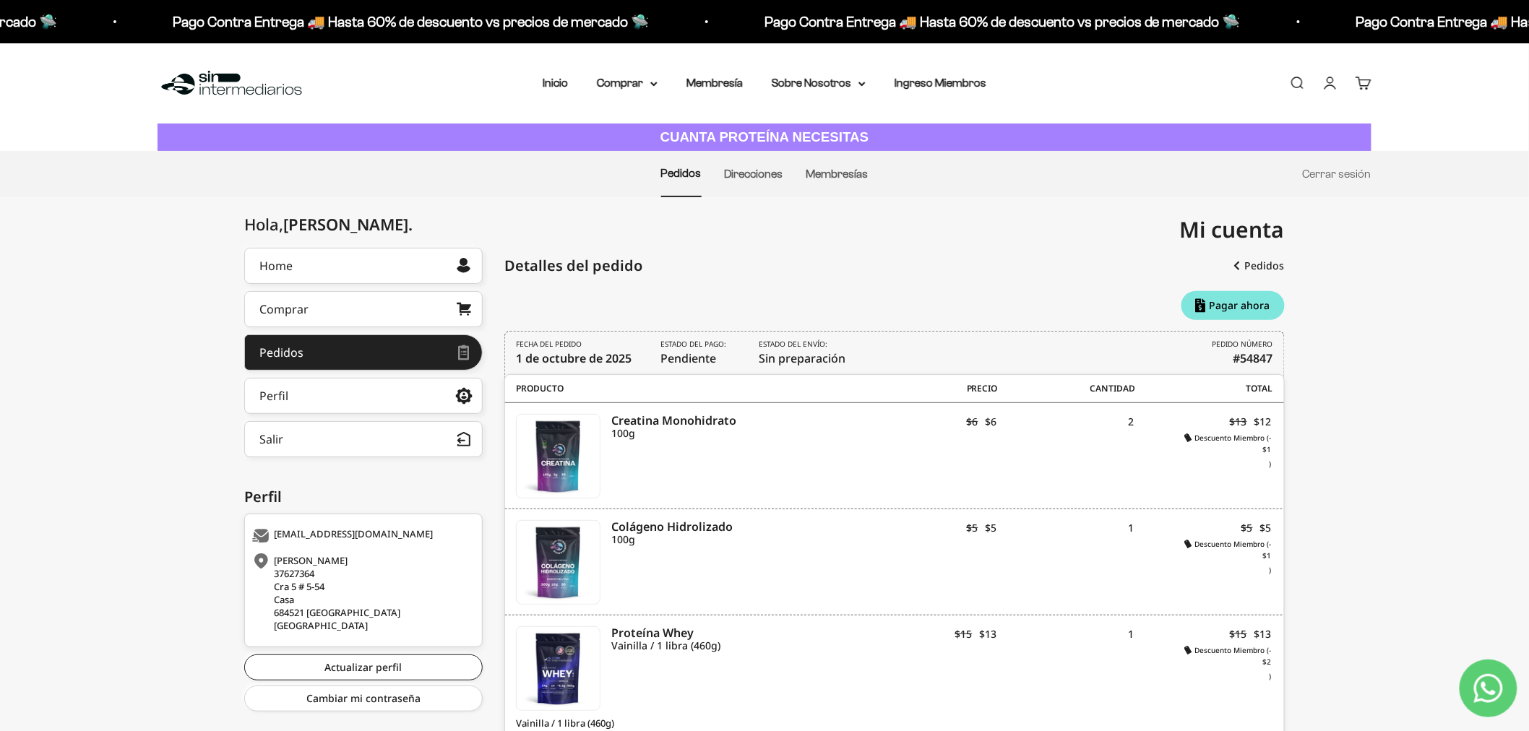
click at [832, 181] on li "Membresías" at bounding box center [837, 174] width 62 height 45
click at [833, 172] on link "Membresías" at bounding box center [837, 174] width 62 height 12
